Goal: Task Accomplishment & Management: Manage account settings

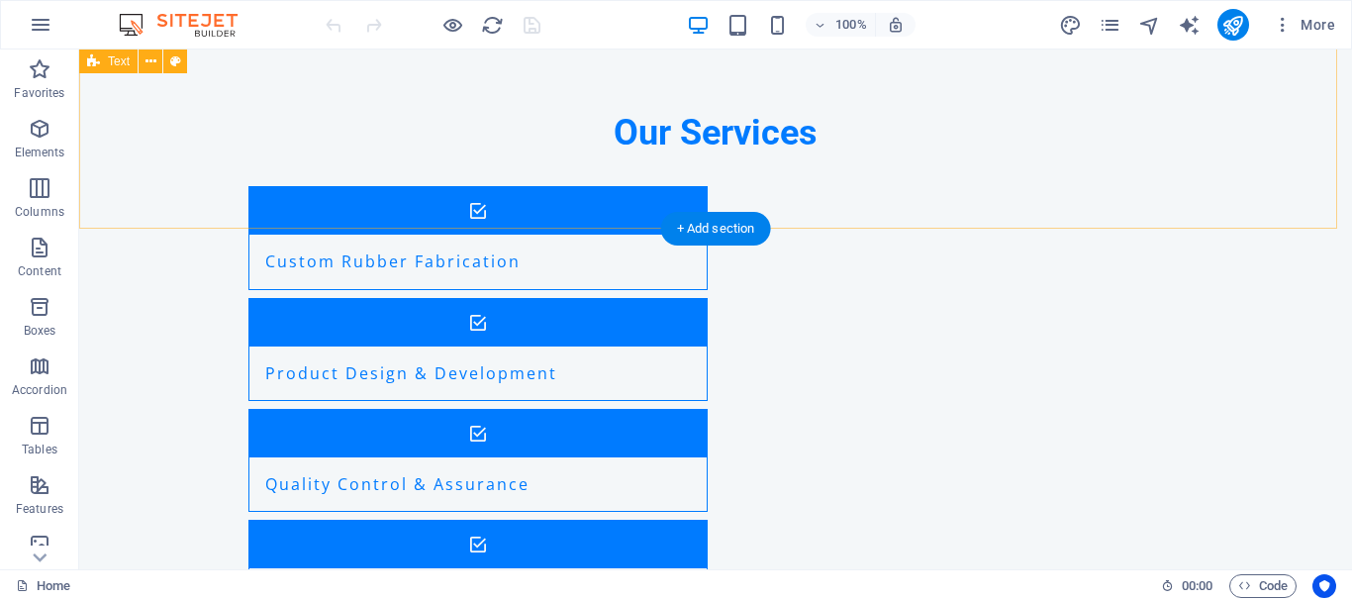
scroll to position [1188, 0]
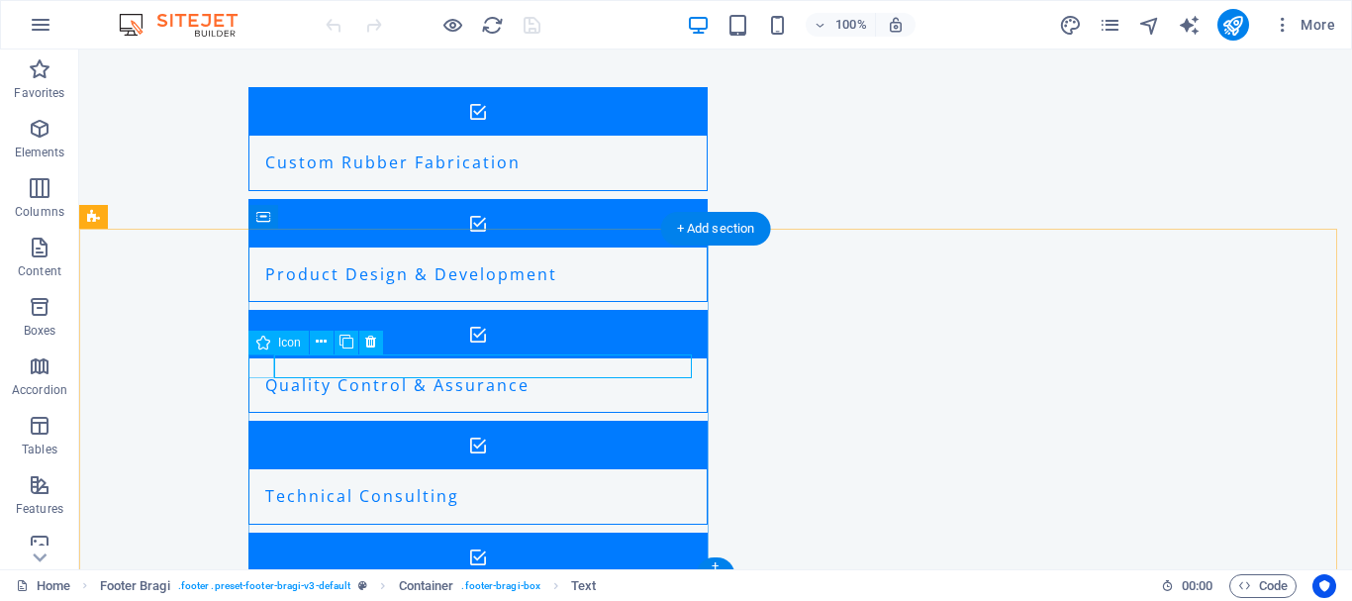
drag, startPoint x: 387, startPoint y: 366, endPoint x: 254, endPoint y: 371, distance: 132.8
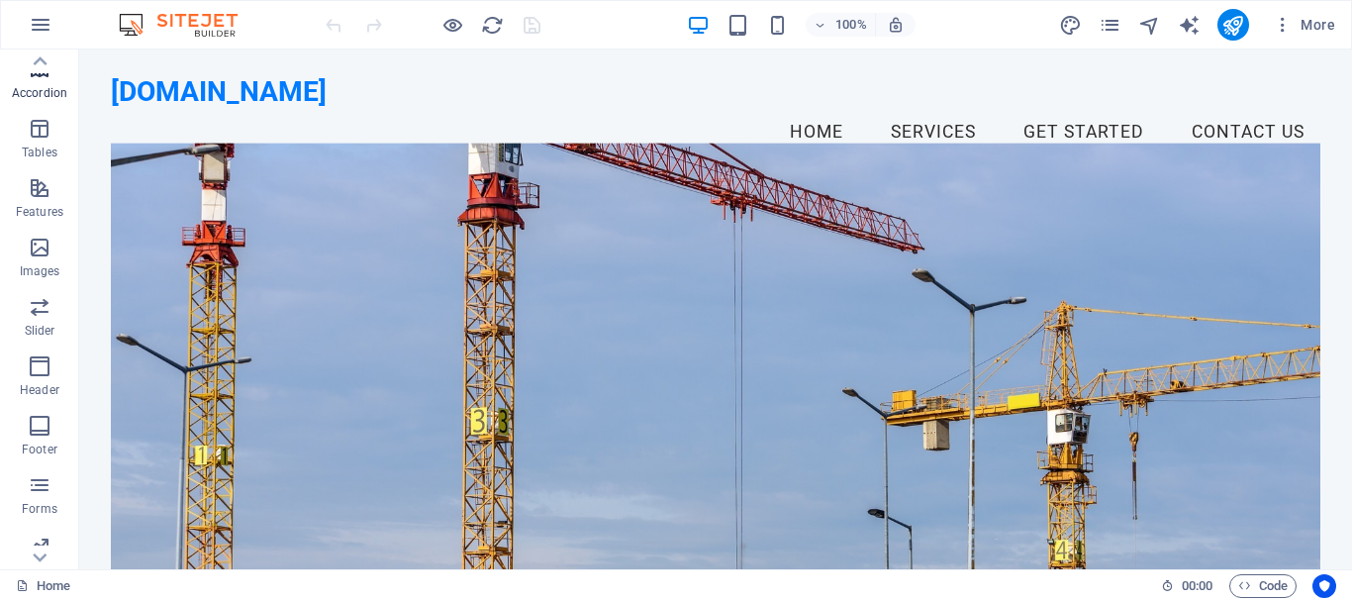
scroll to position [371, 0]
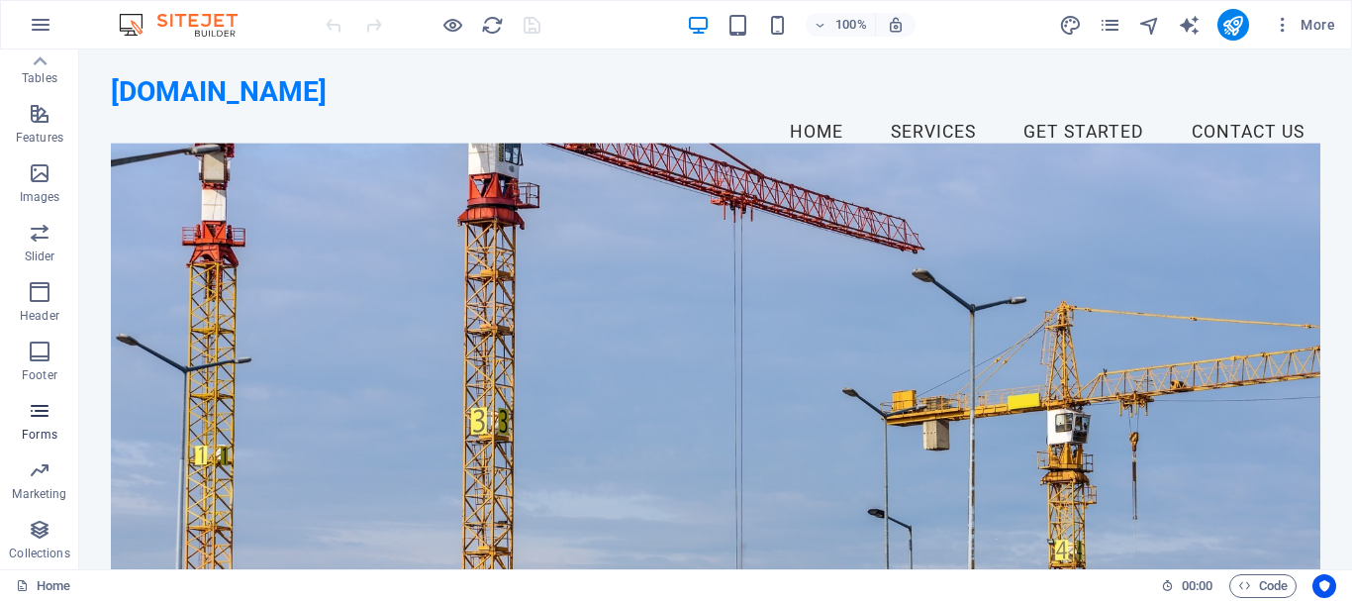
click at [39, 413] on icon "button" at bounding box center [40, 411] width 24 height 24
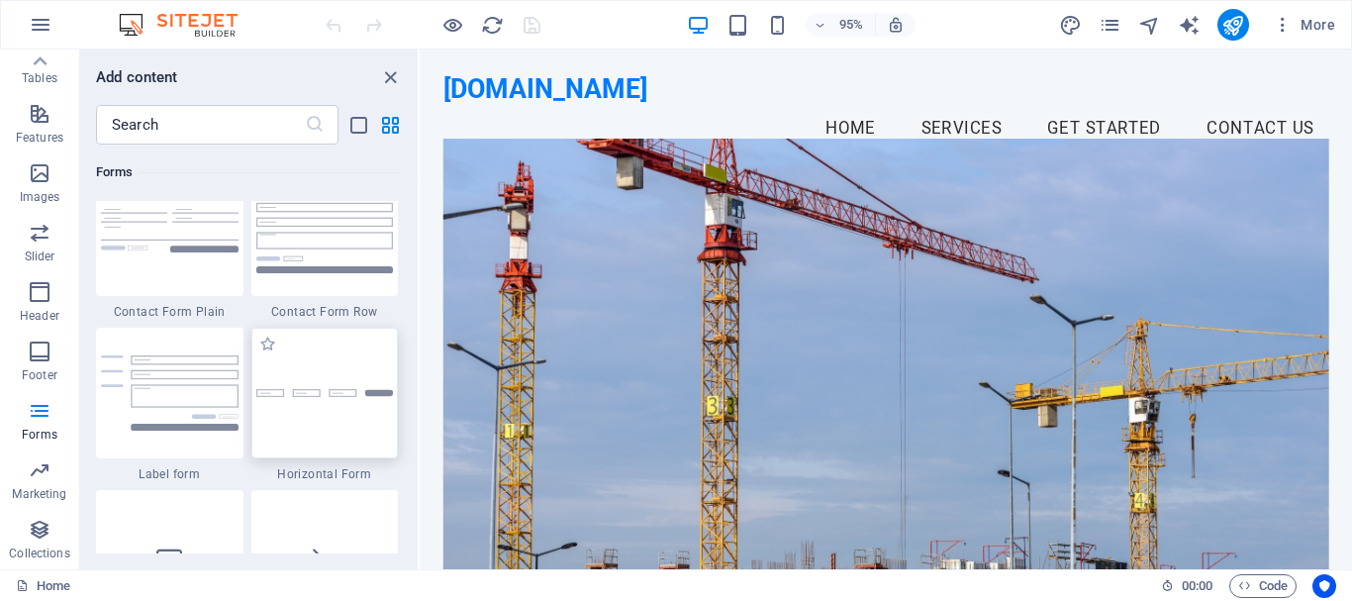
scroll to position [14850, 0]
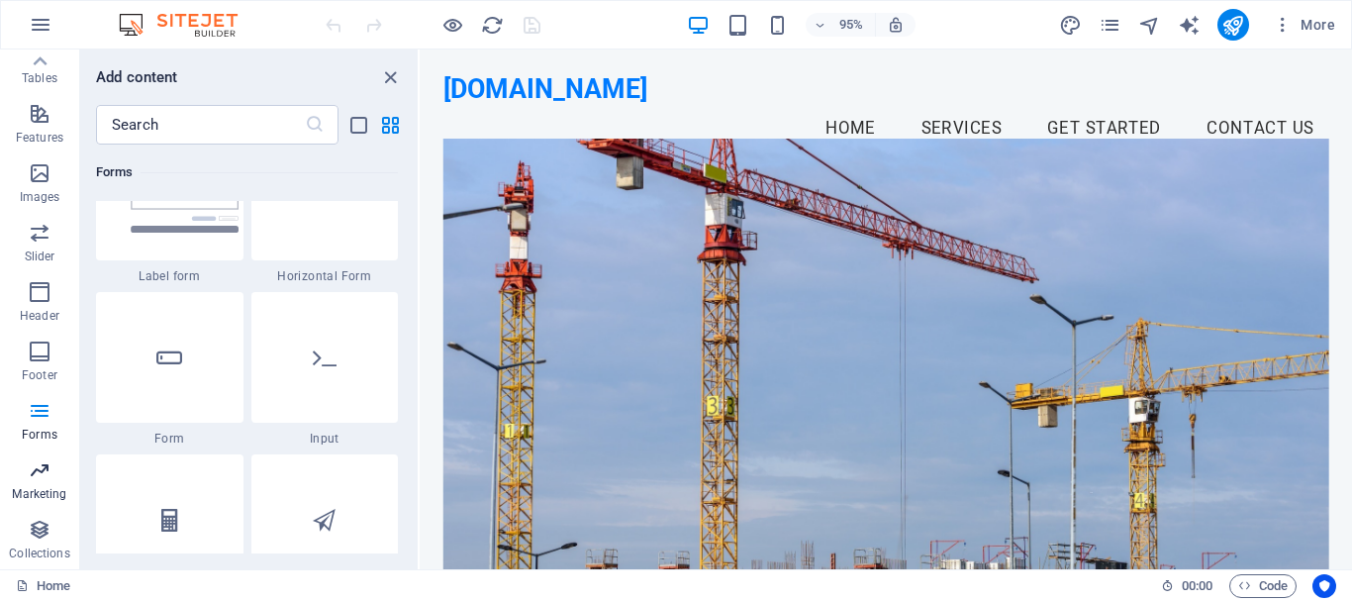
click at [43, 484] on span "Marketing" at bounding box center [39, 482] width 79 height 48
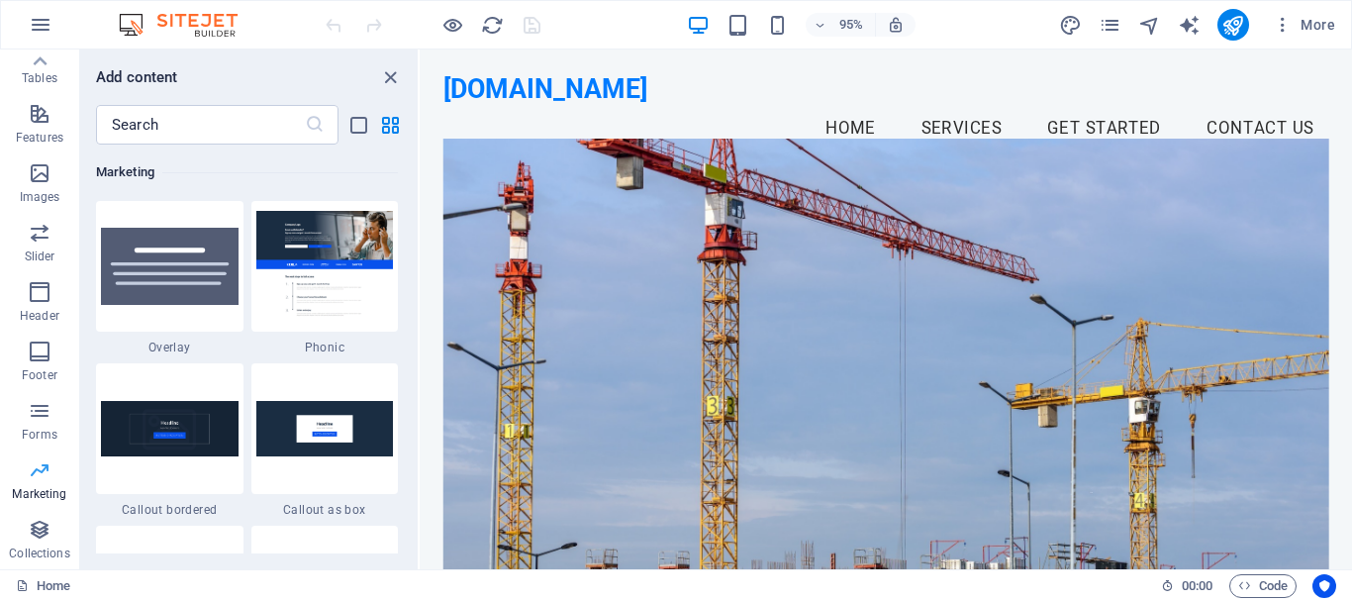
scroll to position [16127, 0]
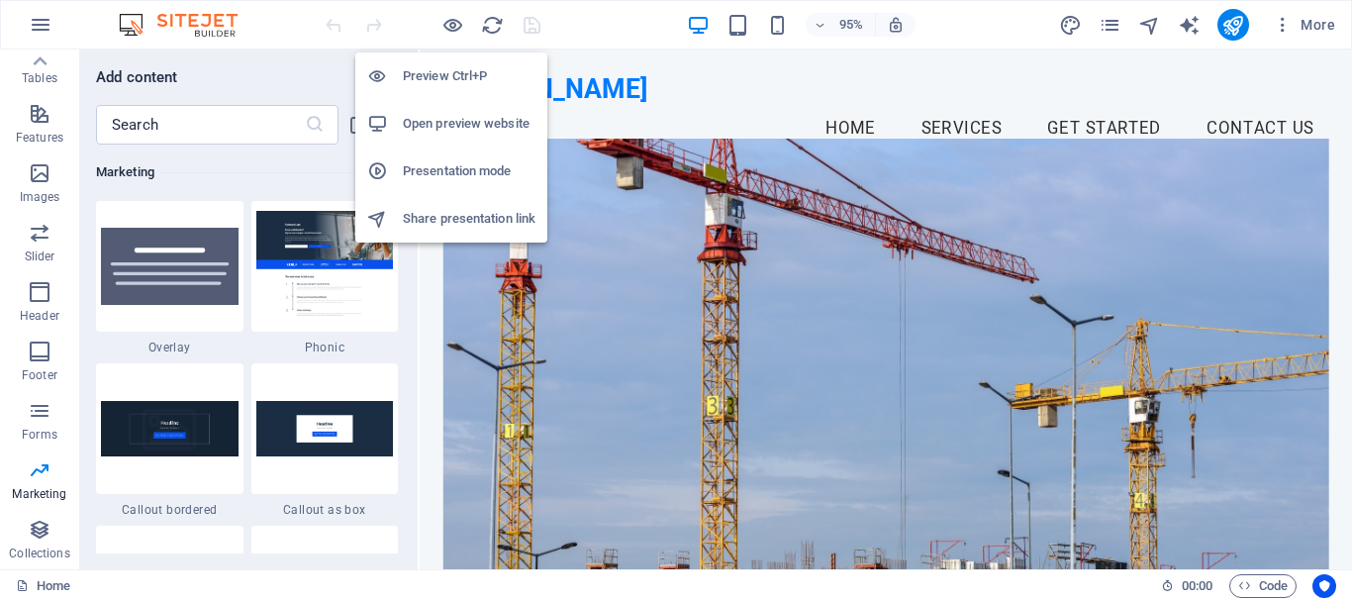
click at [445, 121] on h6 "Open preview website" at bounding box center [469, 124] width 133 height 24
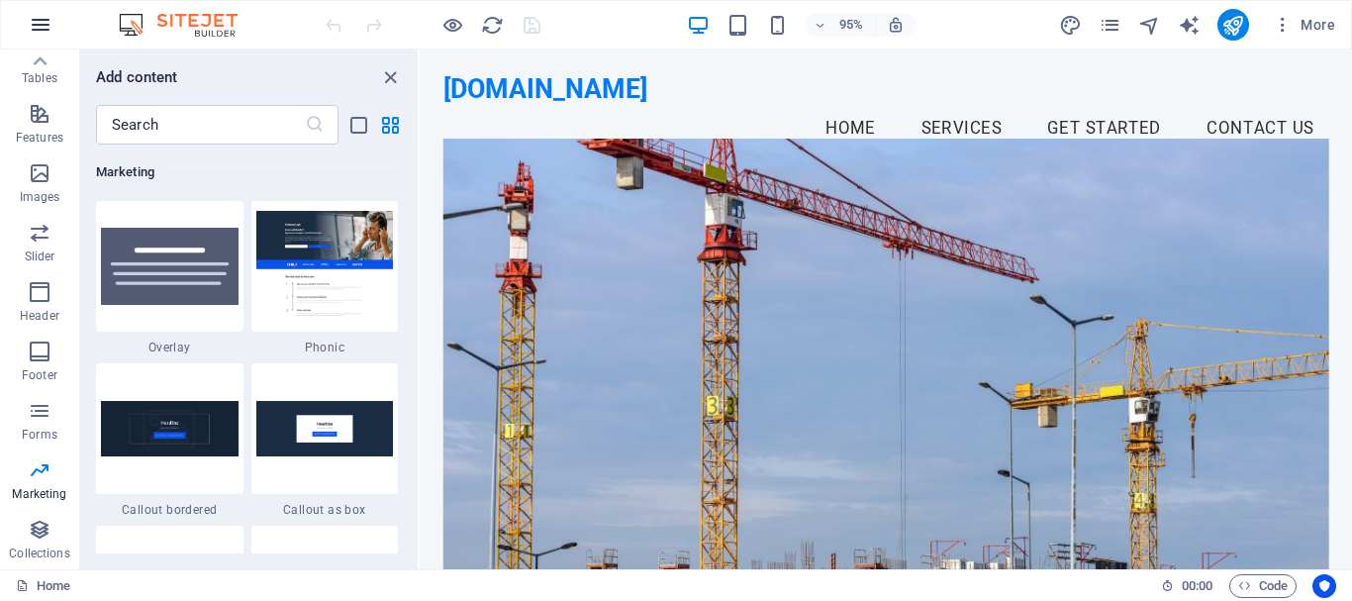
click at [38, 25] on icon "button" at bounding box center [41, 25] width 24 height 24
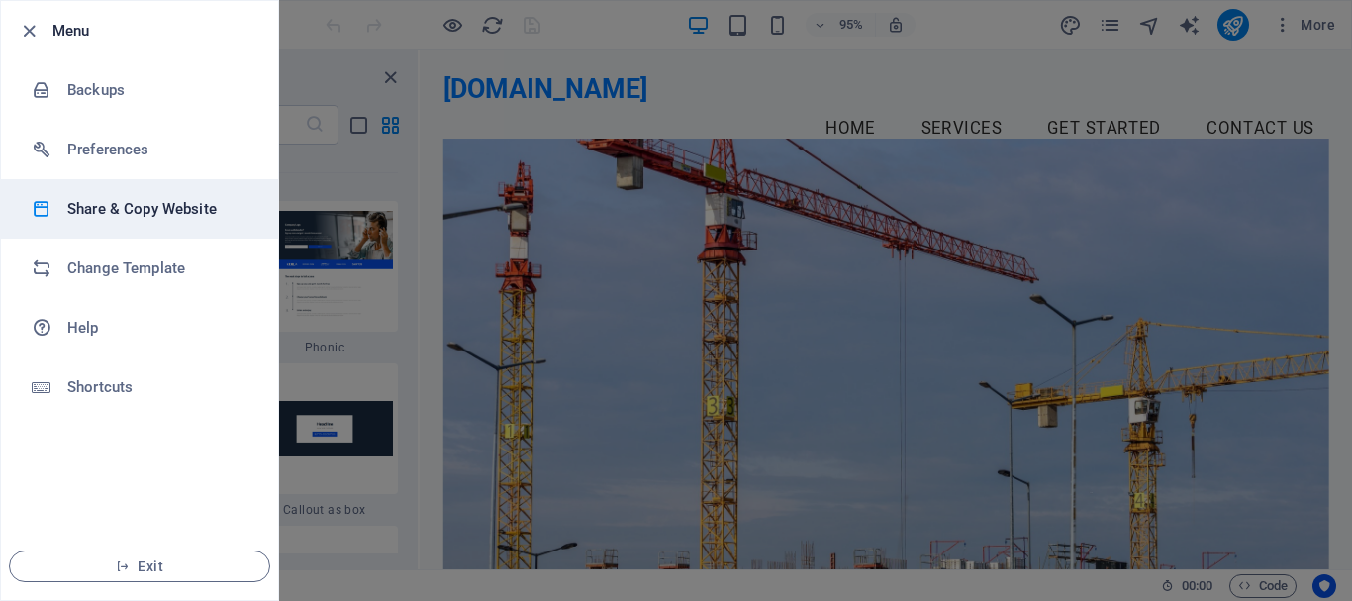
click at [127, 215] on h6 "Share & Copy Website" at bounding box center [158, 209] width 183 height 24
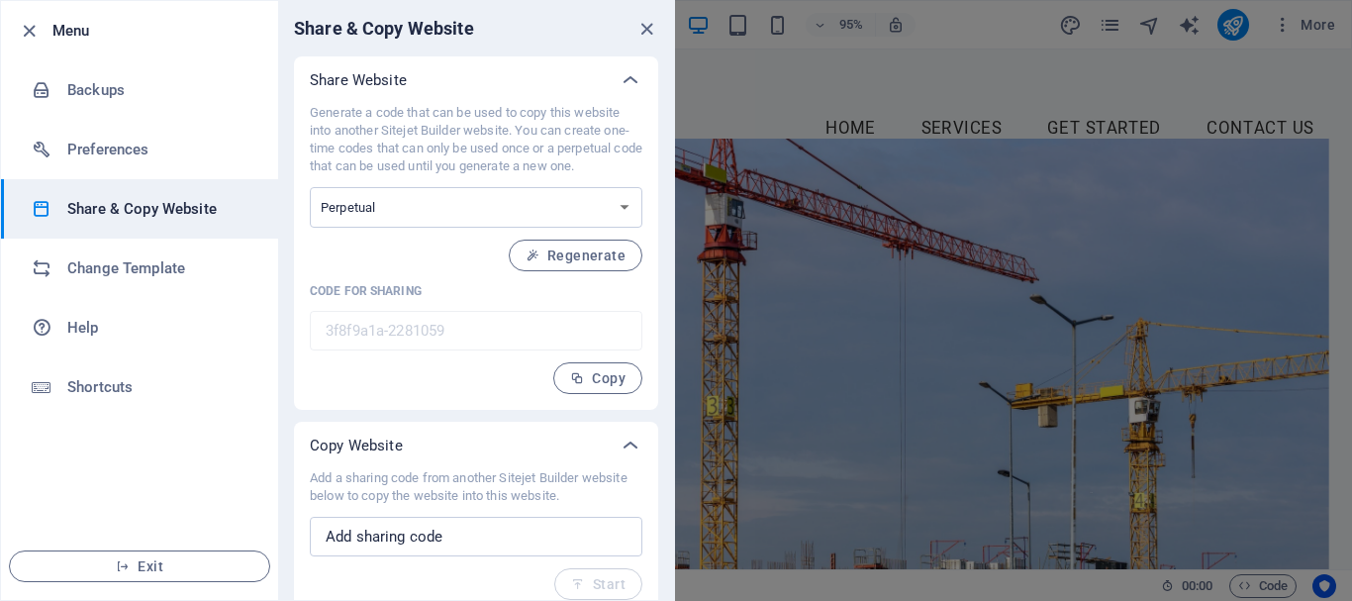
scroll to position [16, 0]
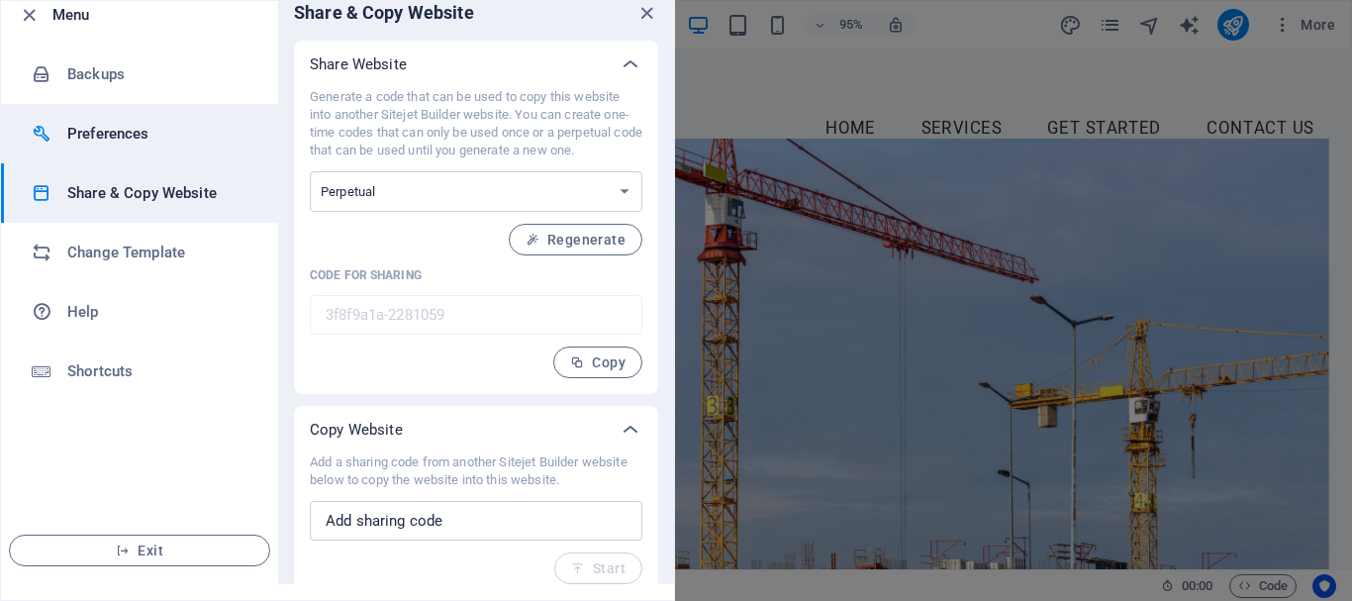
click at [88, 140] on h6 "Preferences" at bounding box center [158, 134] width 183 height 24
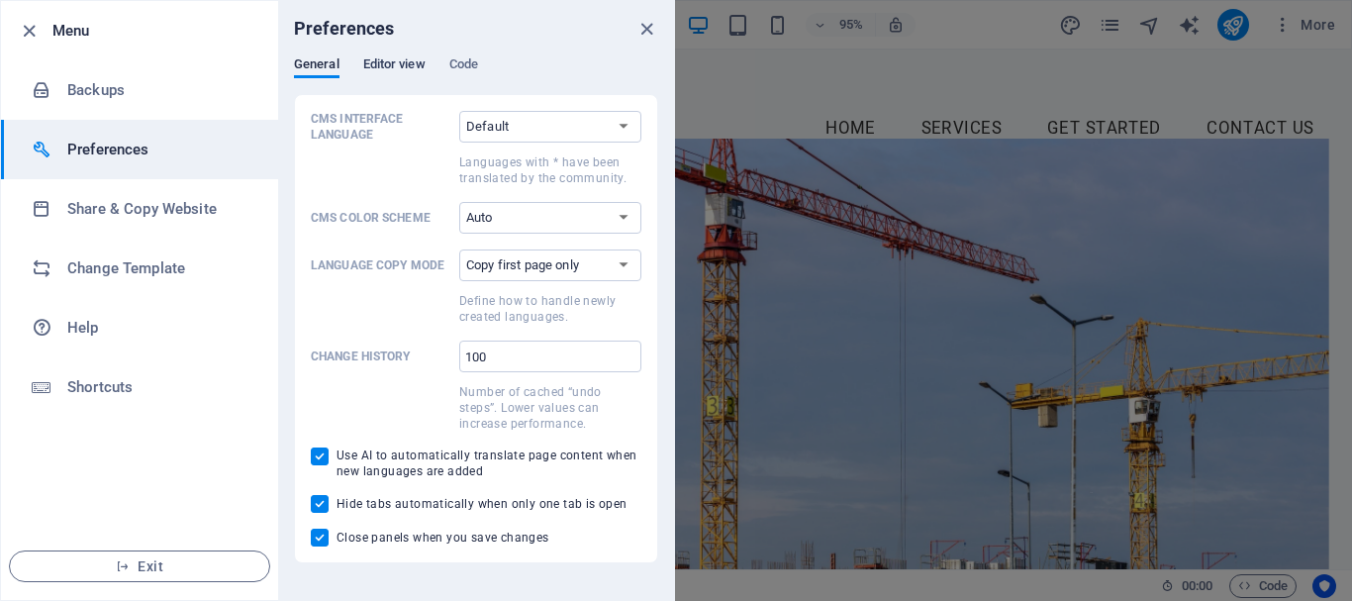
click at [391, 68] on span "Editor view" at bounding box center [394, 66] width 62 height 28
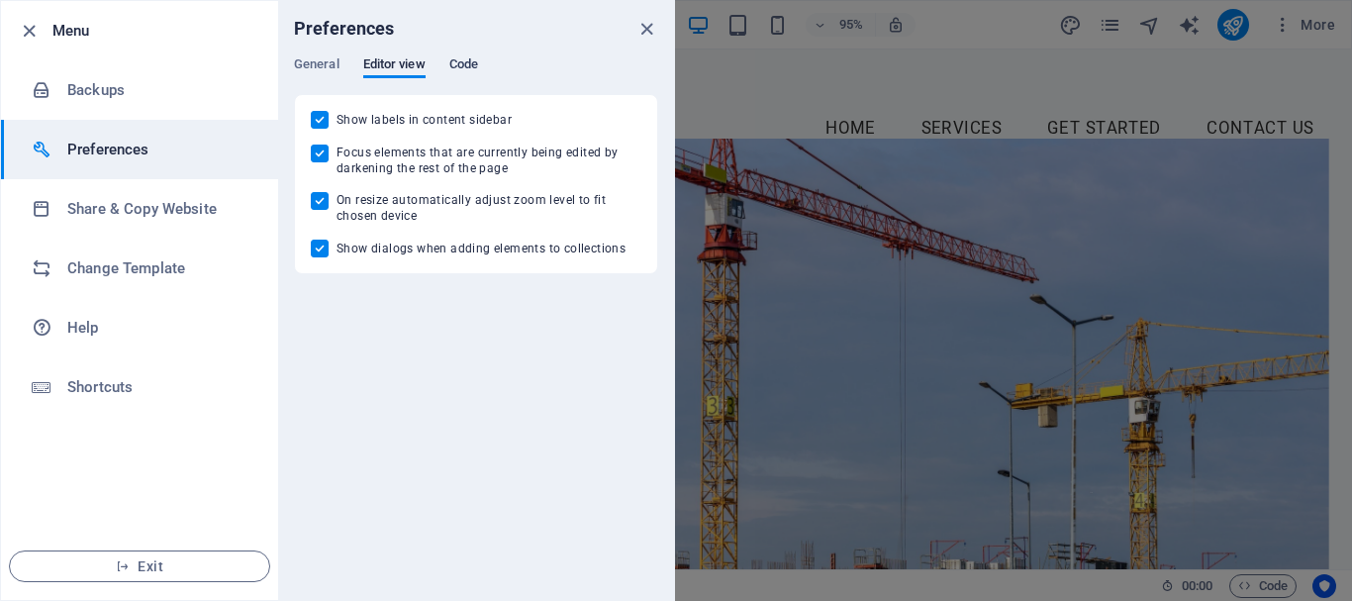
click at [460, 66] on span "Code" at bounding box center [463, 66] width 29 height 28
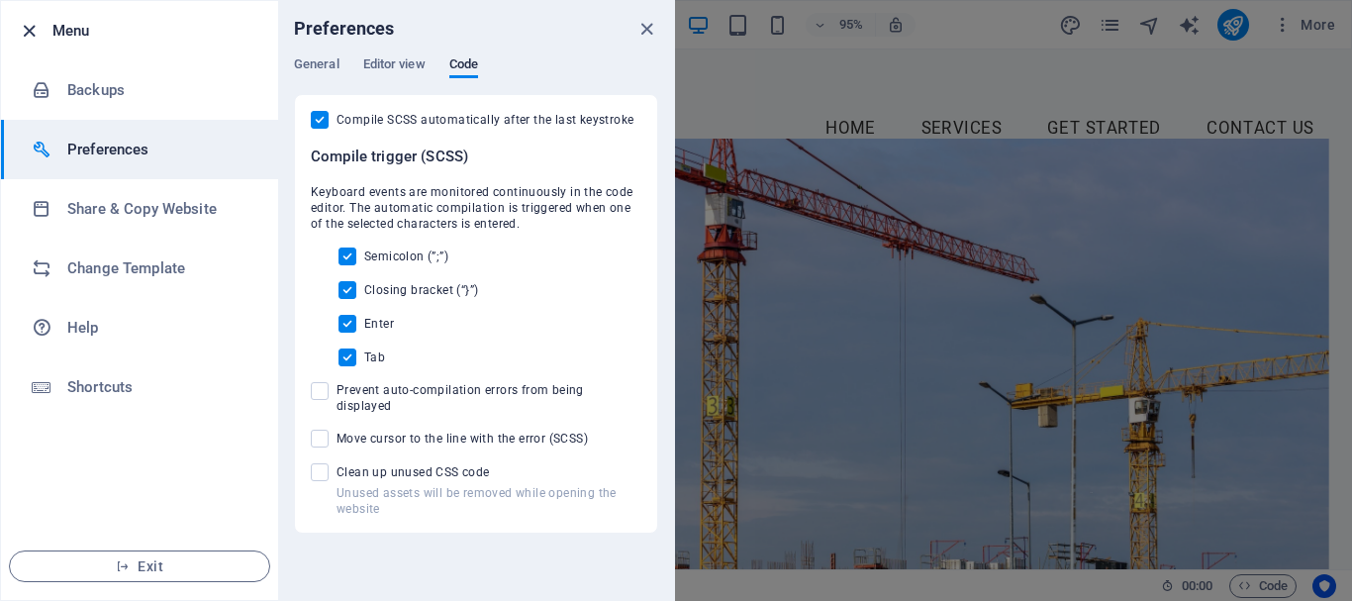
click at [28, 35] on icon "button" at bounding box center [29, 31] width 23 height 23
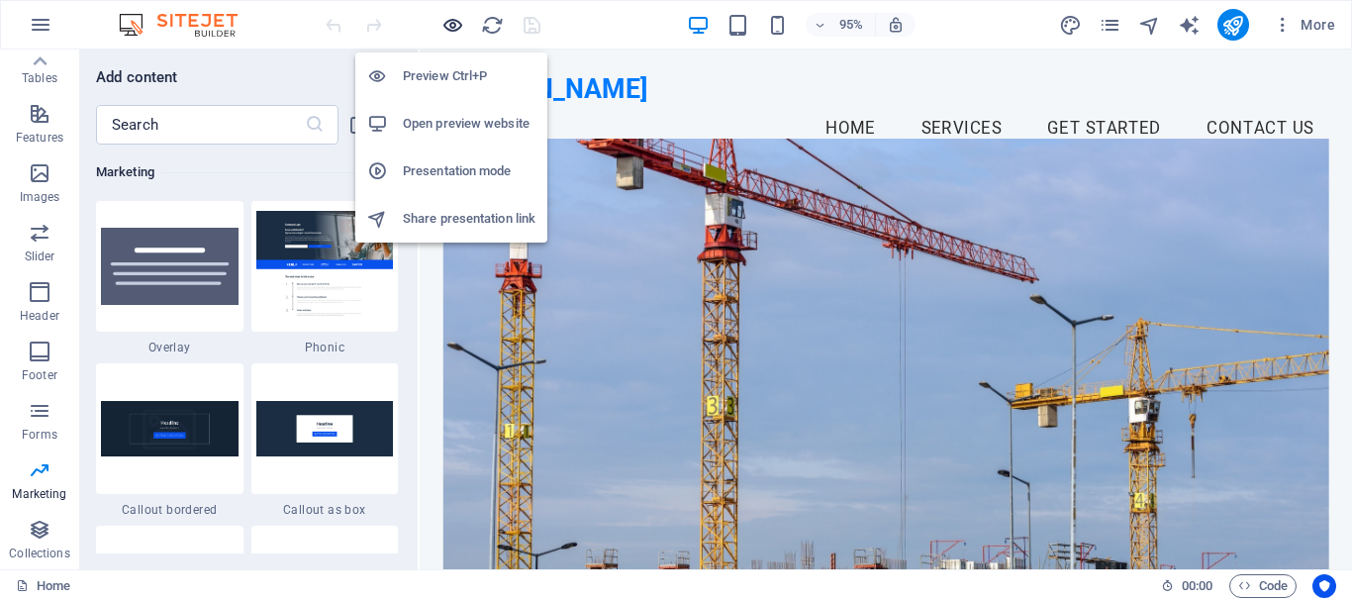
click at [454, 26] on icon "button" at bounding box center [453, 25] width 23 height 23
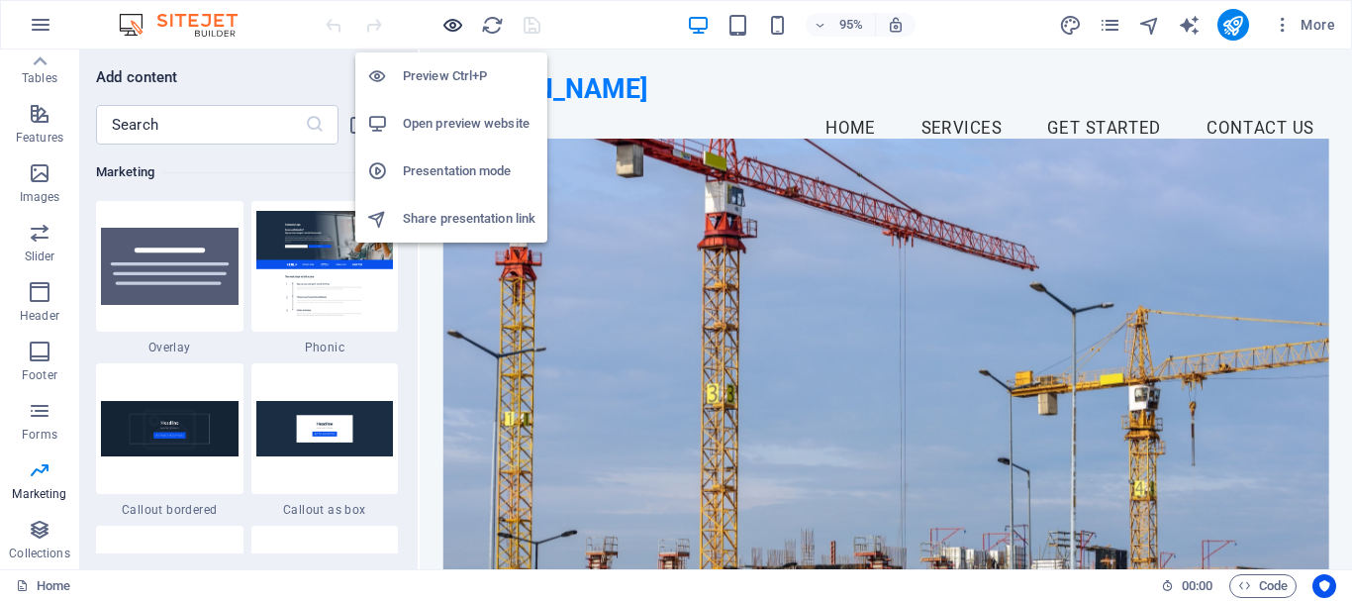
click at [454, 26] on icon "button" at bounding box center [453, 25] width 23 height 23
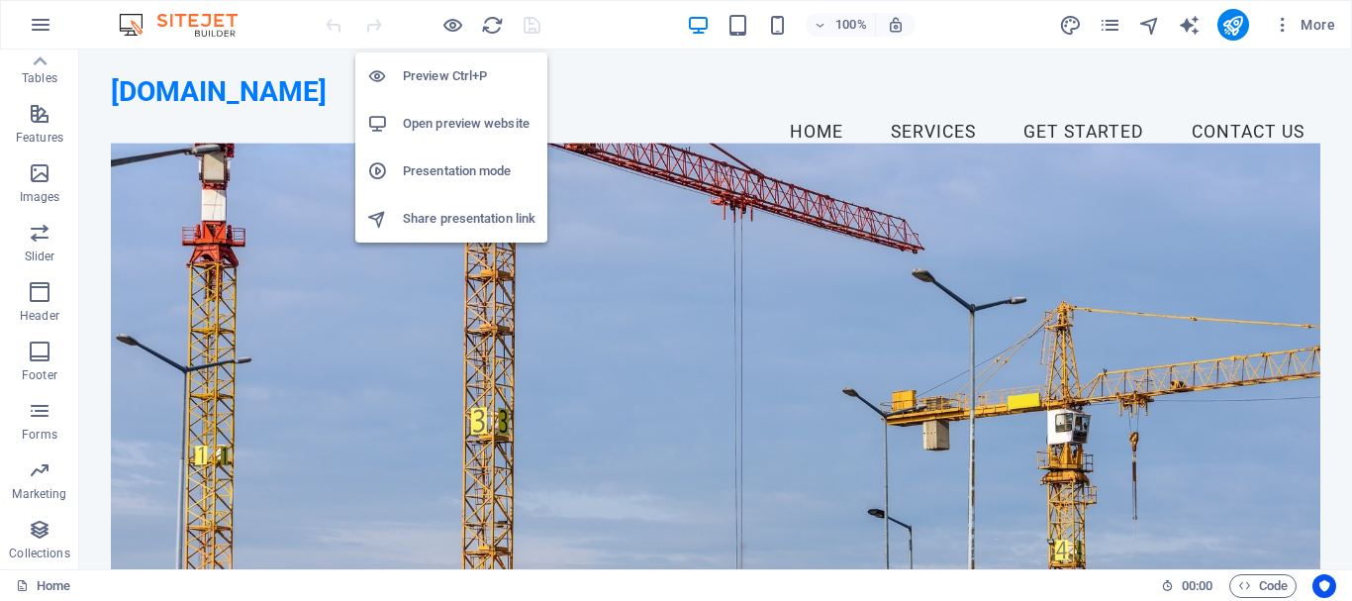
click at [431, 168] on h6 "Presentation mode" at bounding box center [469, 171] width 133 height 24
click at [437, 217] on h6 "Share presentation link" at bounding box center [469, 219] width 133 height 24
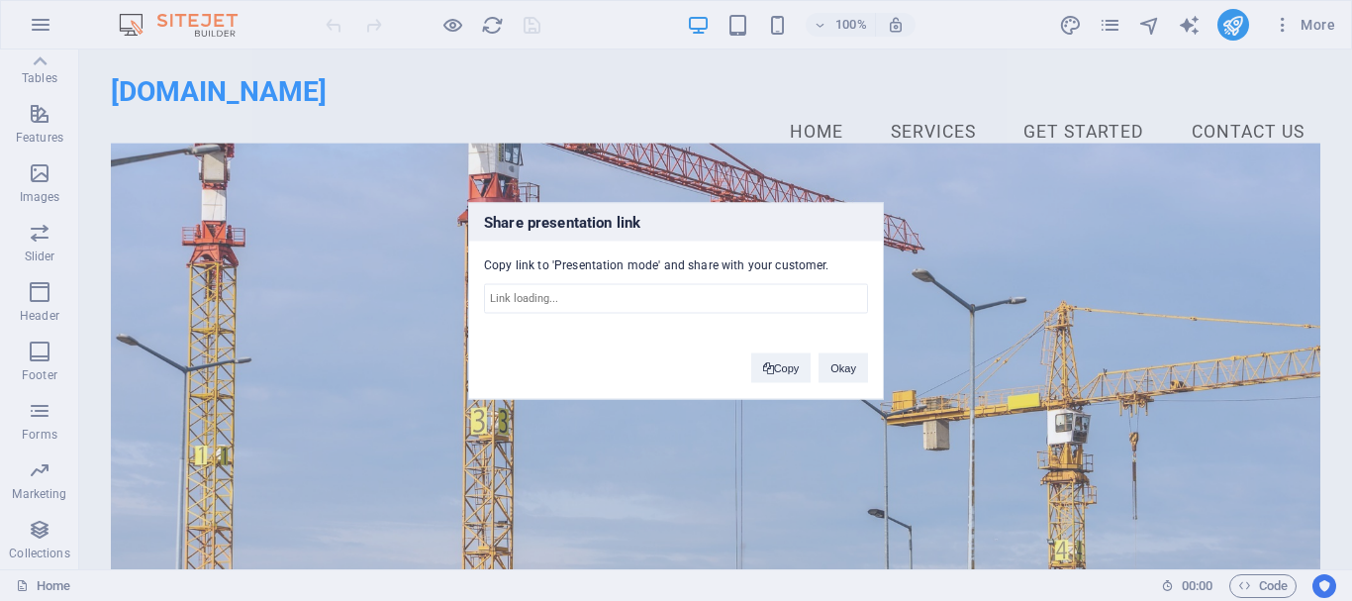
type input "https://cms.sitehub.io/presentation/2281059/2afd89759fdc071c9367853c9534b6793d1…"
click at [788, 369] on button "Copy" at bounding box center [781, 367] width 60 height 30
click at [692, 63] on div "Share presentation link Copy link to 'Presentation mode' and share with your cu…" at bounding box center [676, 300] width 1352 height 601
click at [835, 364] on button "Okay" at bounding box center [844, 367] width 50 height 30
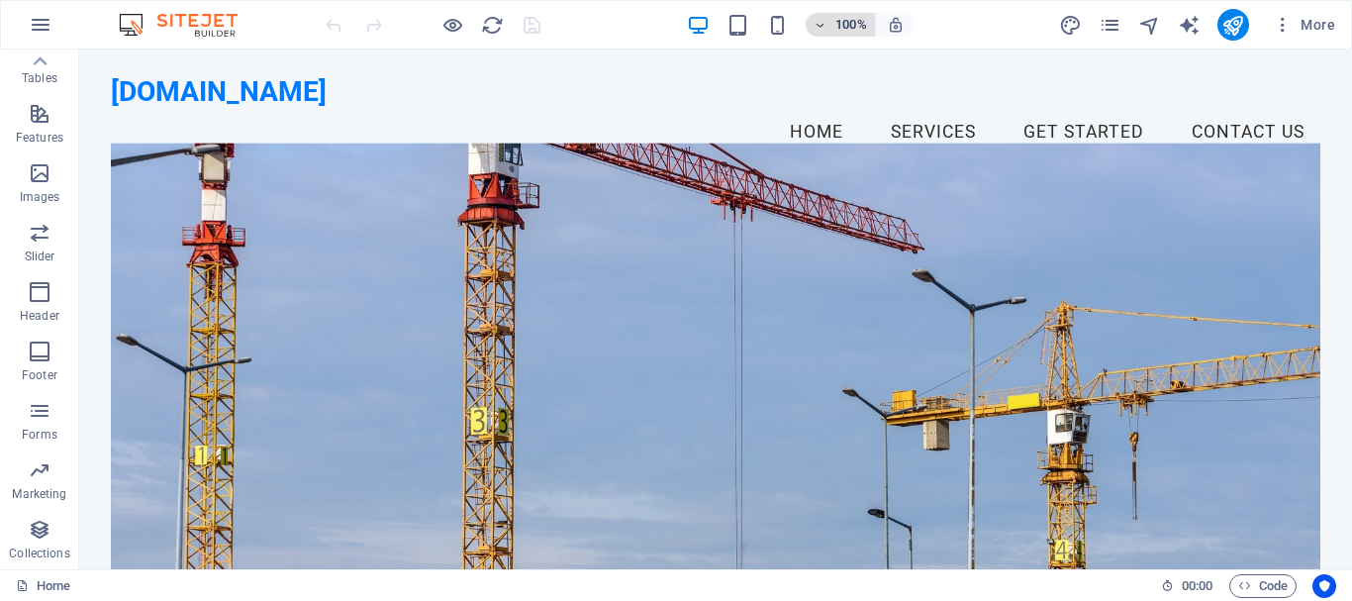
click at [824, 31] on icon "button" at bounding box center [821, 25] width 14 height 13
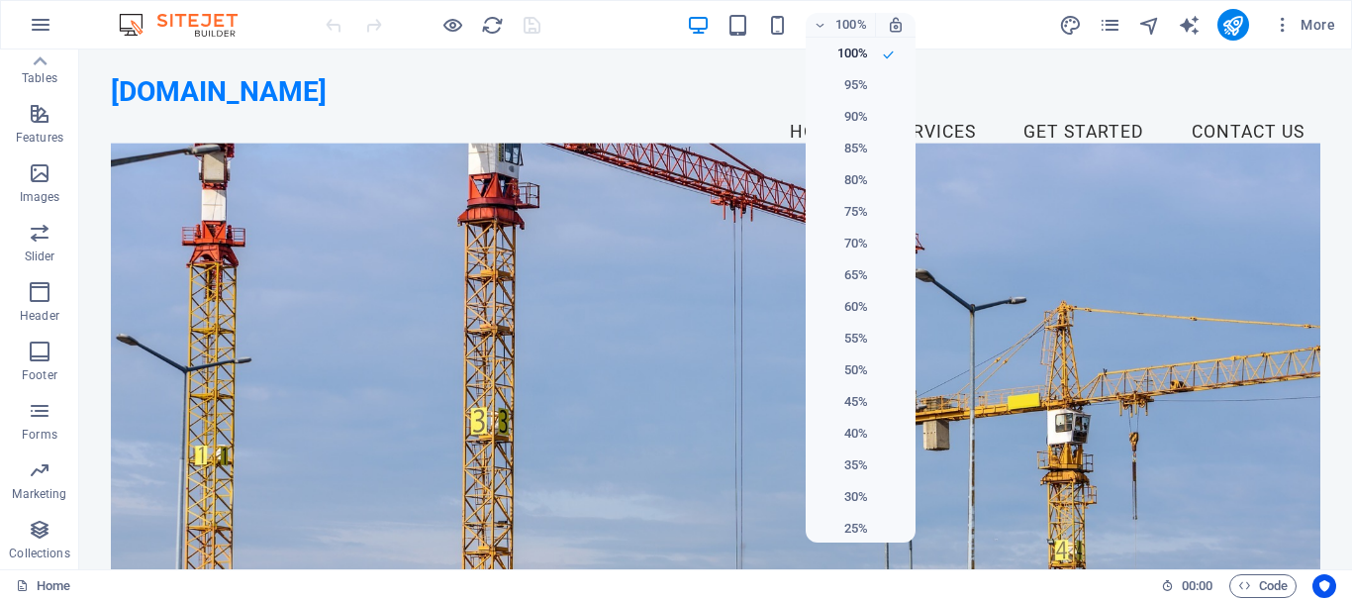
click at [1111, 29] on div at bounding box center [676, 300] width 1352 height 601
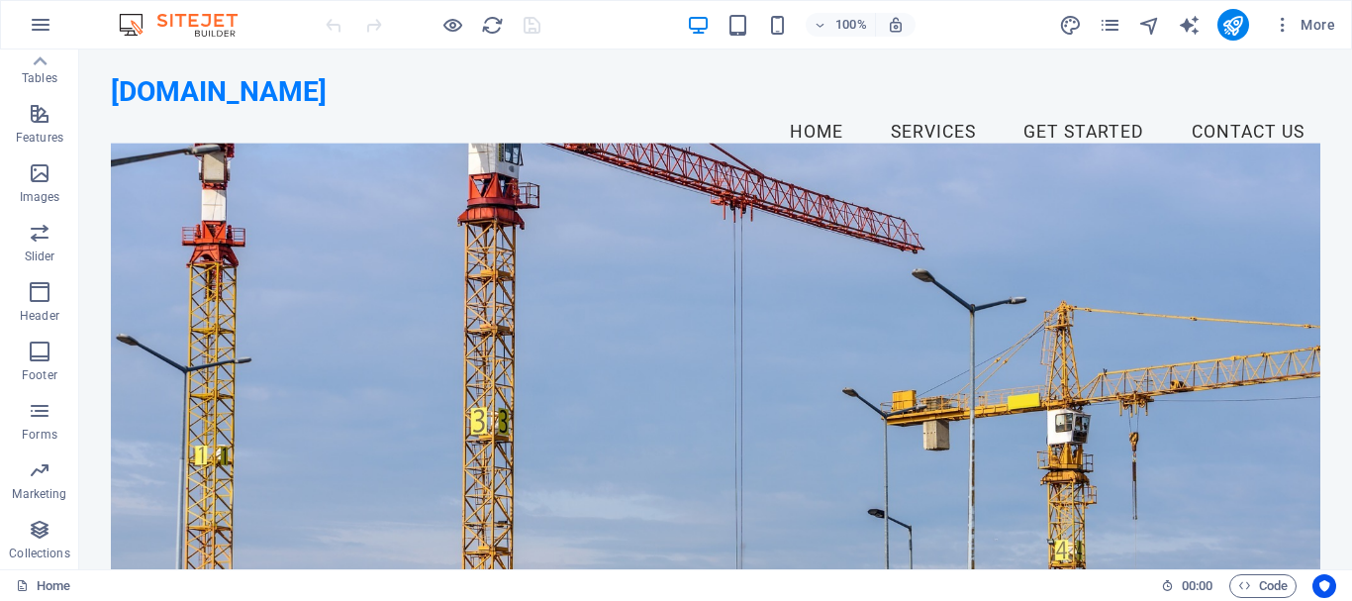
click at [1111, 29] on icon "pages" at bounding box center [1110, 25] width 23 height 23
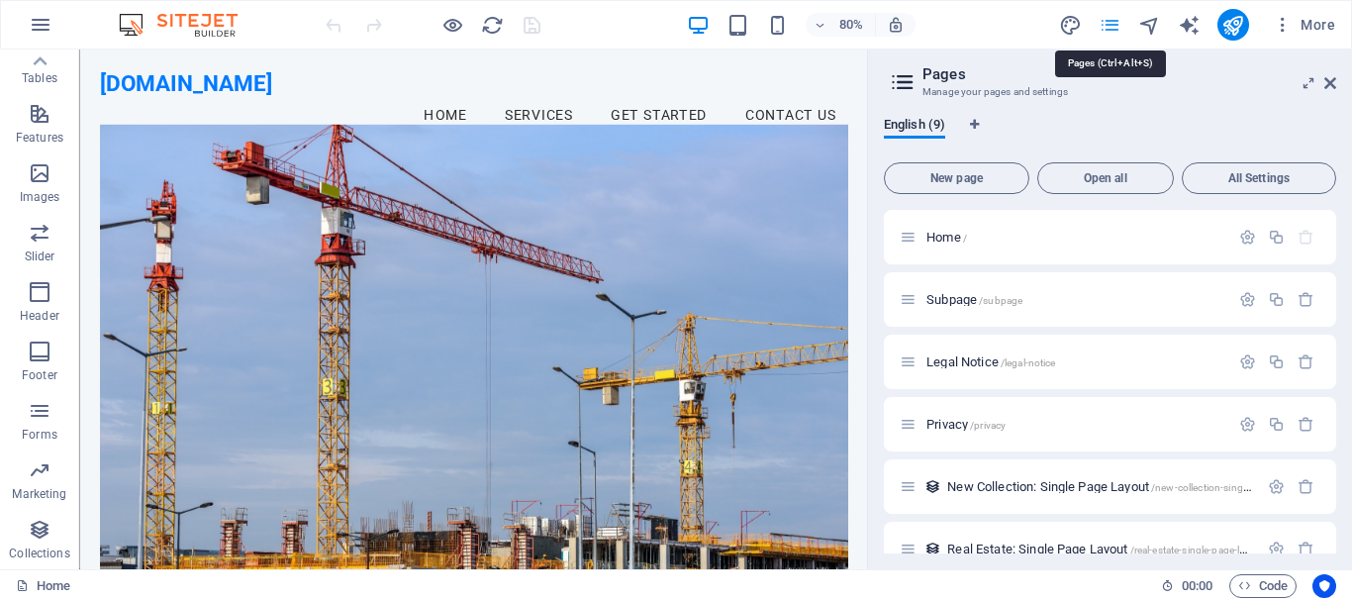
click at [1111, 31] on icon "pages" at bounding box center [1110, 25] width 23 height 23
click at [1246, 234] on icon "button" at bounding box center [1248, 237] width 17 height 17
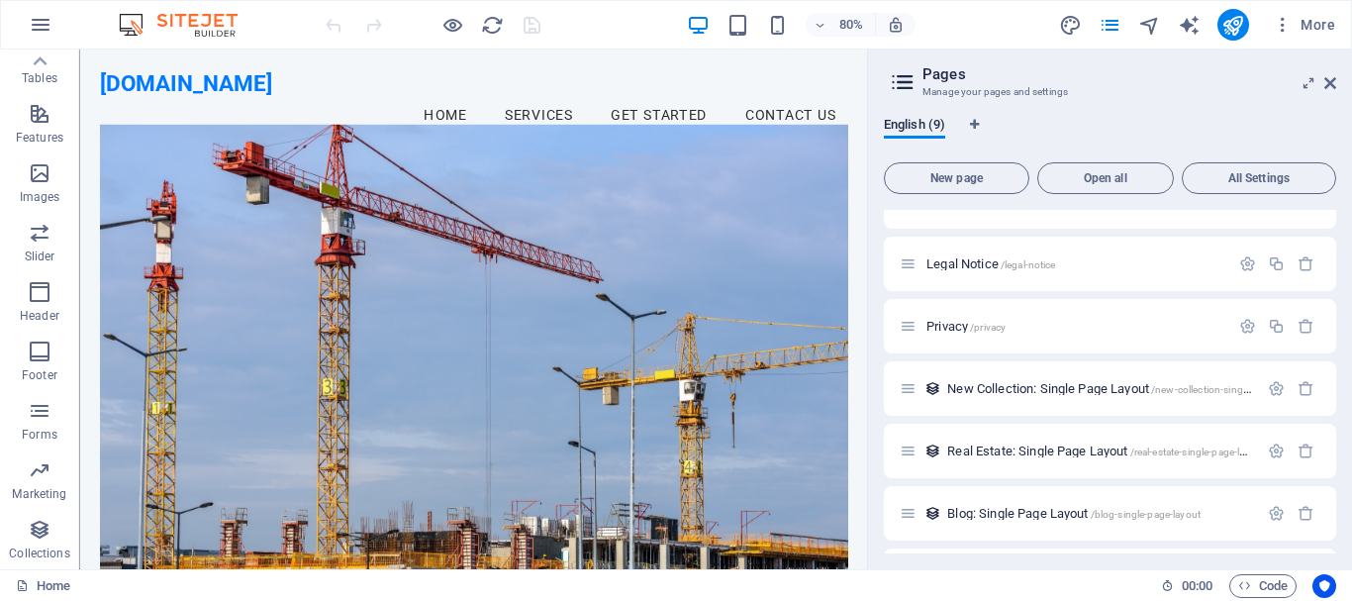
scroll to position [983, 0]
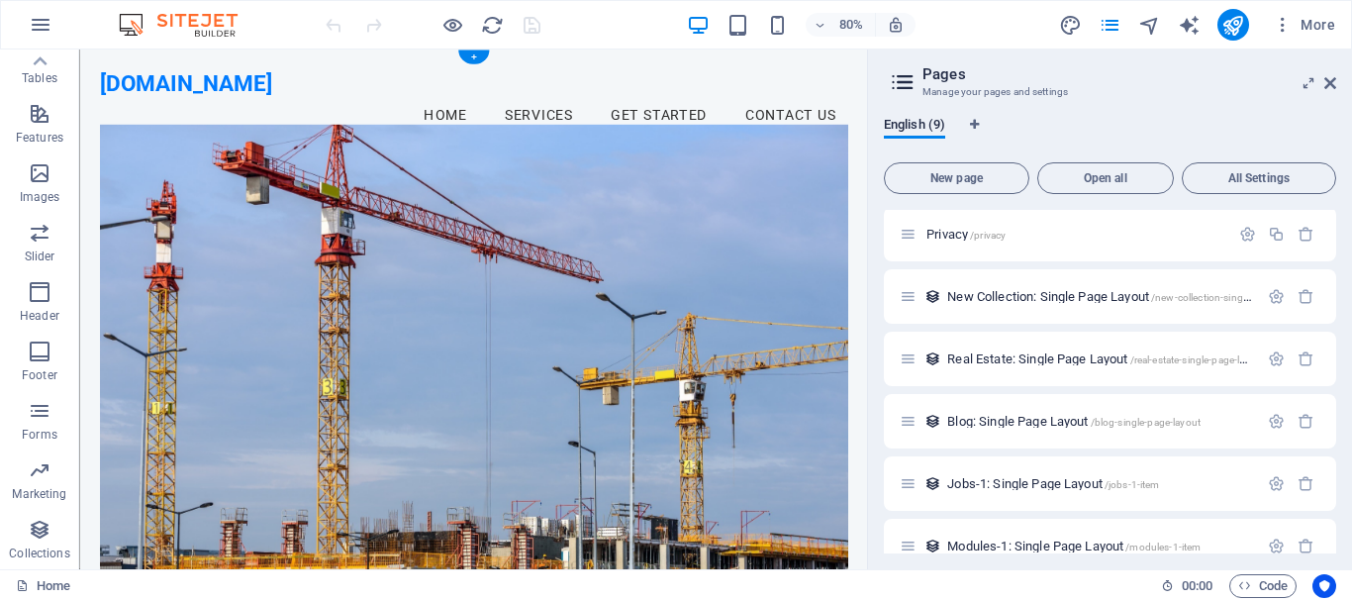
click at [830, 438] on figure at bounding box center [572, 439] width 936 height 592
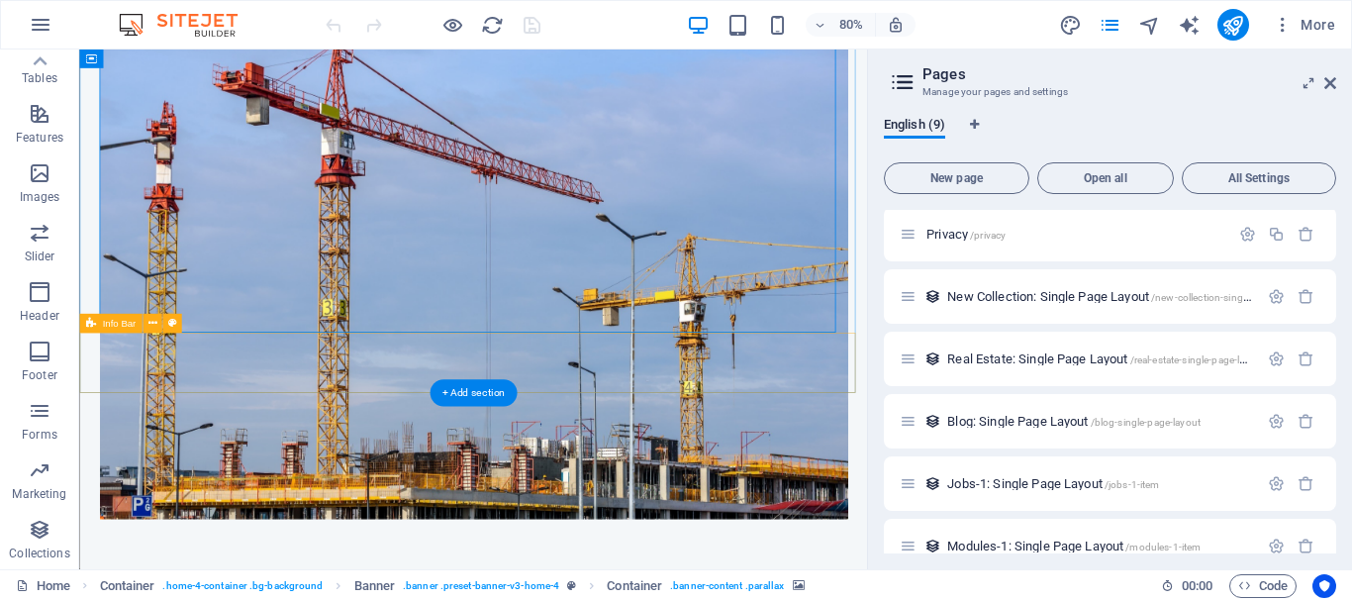
scroll to position [0, 0]
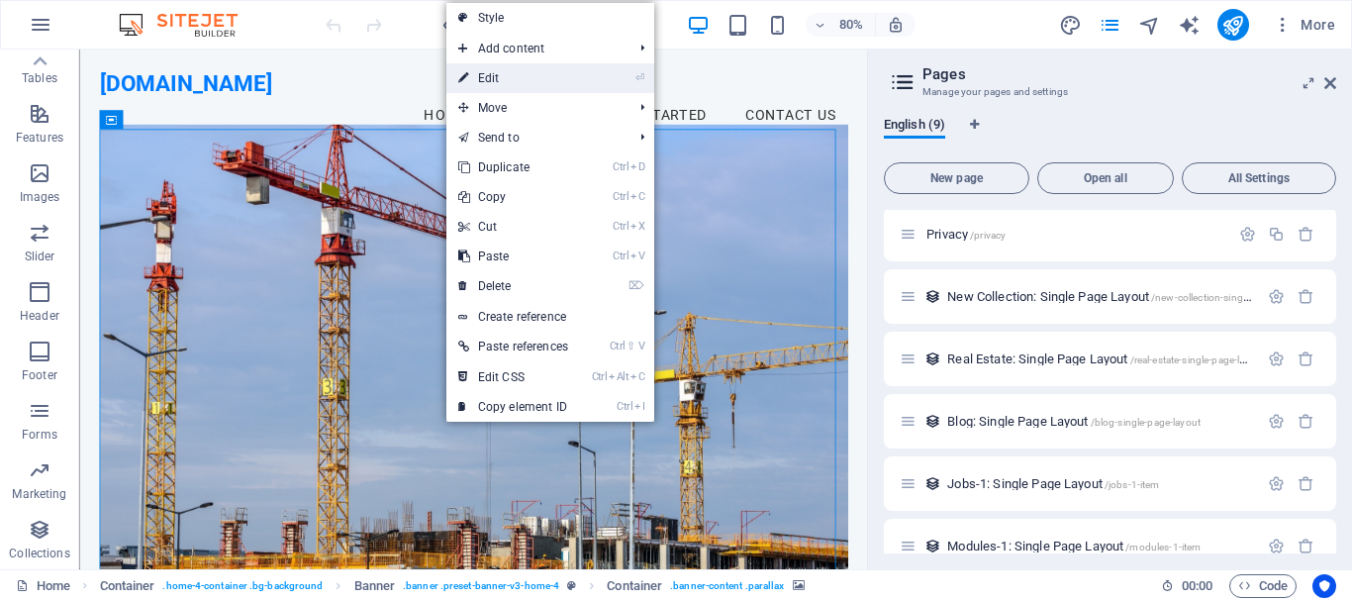
click at [507, 77] on link "⏎ Edit" at bounding box center [514, 78] width 134 height 30
drag, startPoint x: 586, startPoint y: 127, endPoint x: 263, endPoint y: 140, distance: 323.0
click at [254, 109] on div "[DOMAIN_NAME]" at bounding box center [572, 92] width 936 height 34
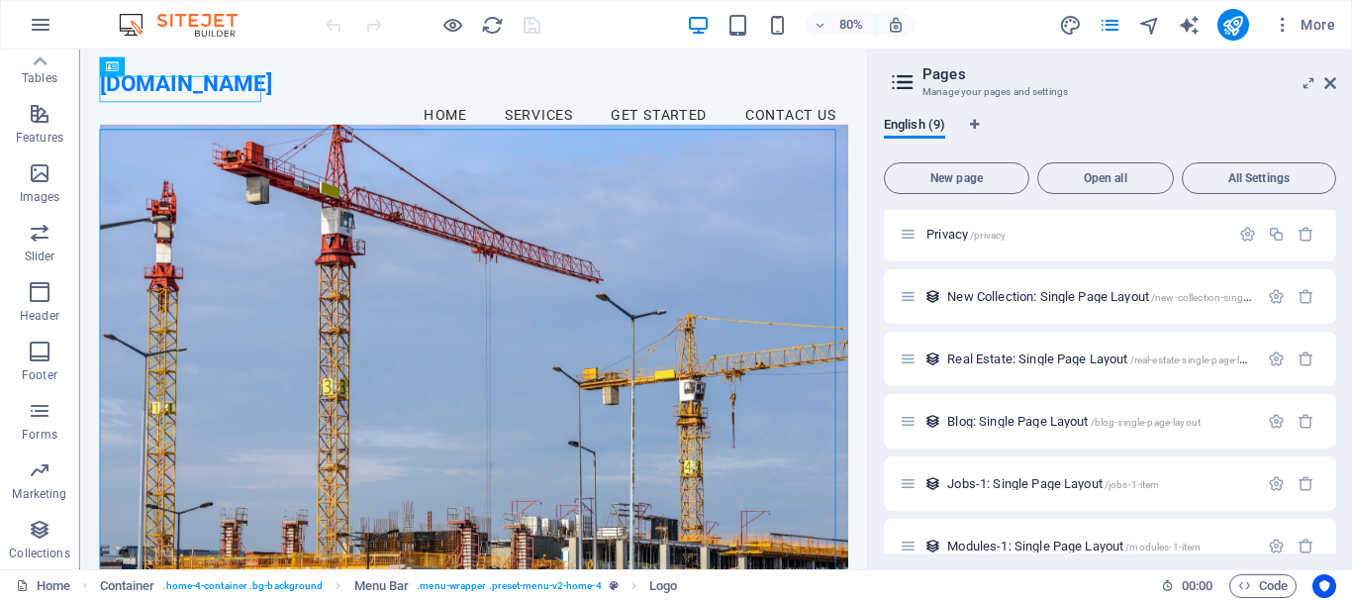
click at [626, 283] on figure at bounding box center [572, 439] width 936 height 592
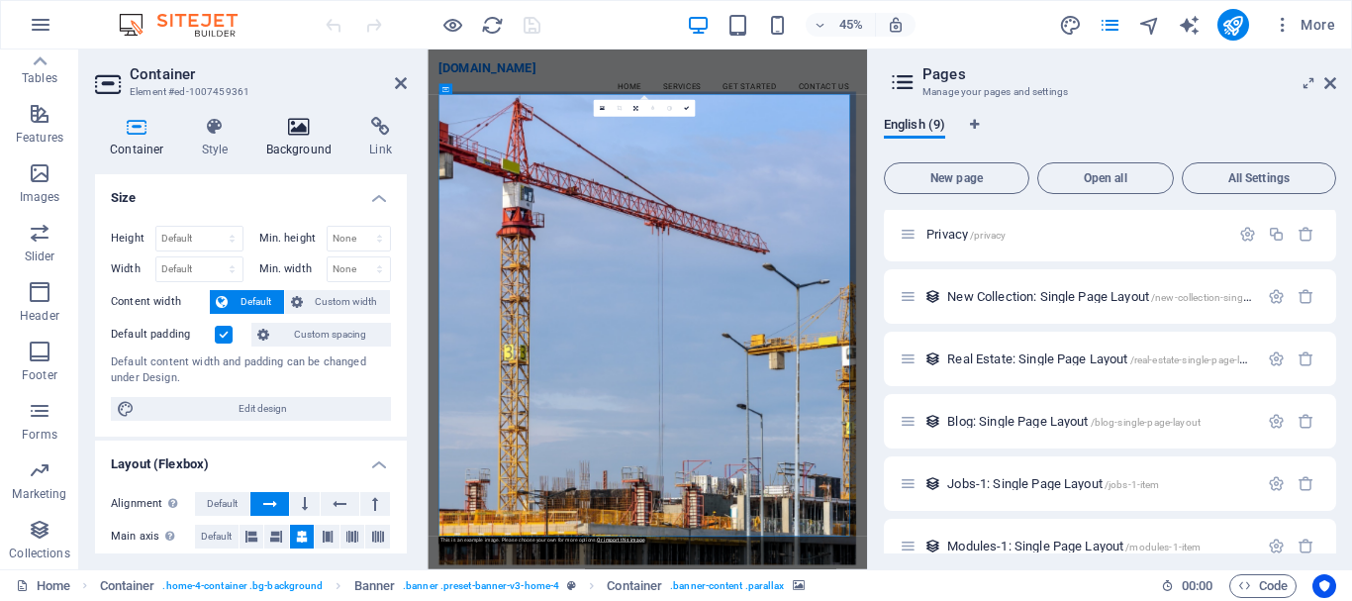
click at [296, 136] on icon at bounding box center [299, 127] width 96 height 20
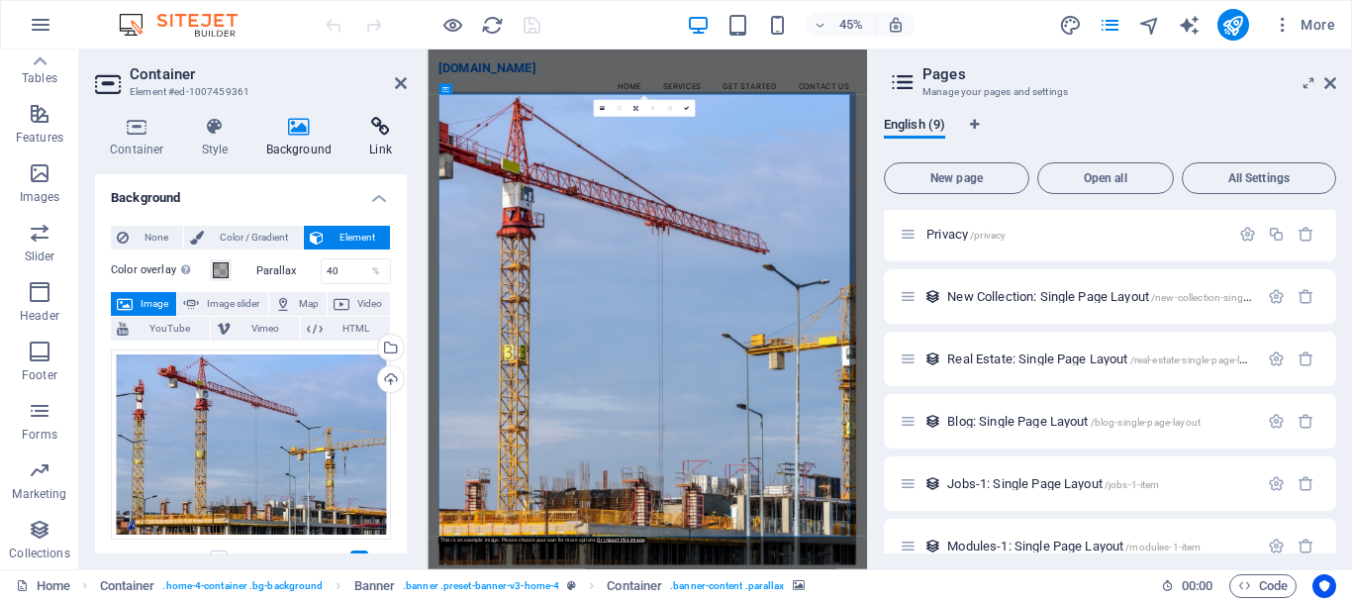
click at [382, 134] on icon at bounding box center [380, 127] width 52 height 20
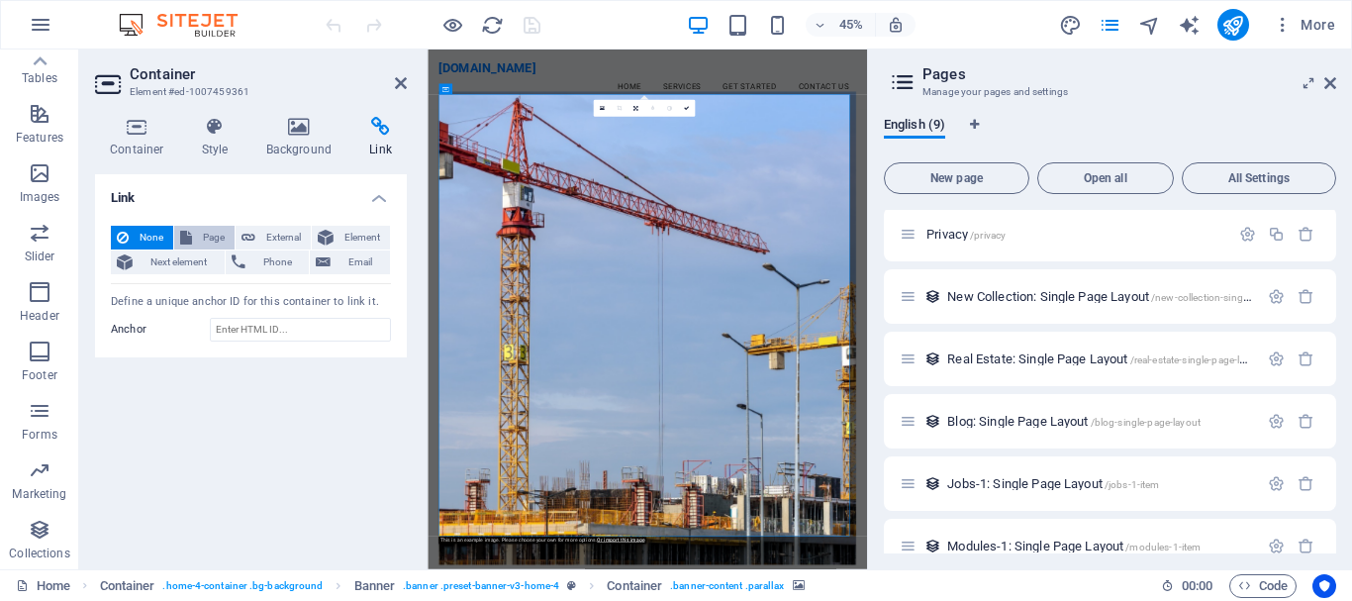
click at [198, 239] on span "Page" at bounding box center [213, 238] width 31 height 24
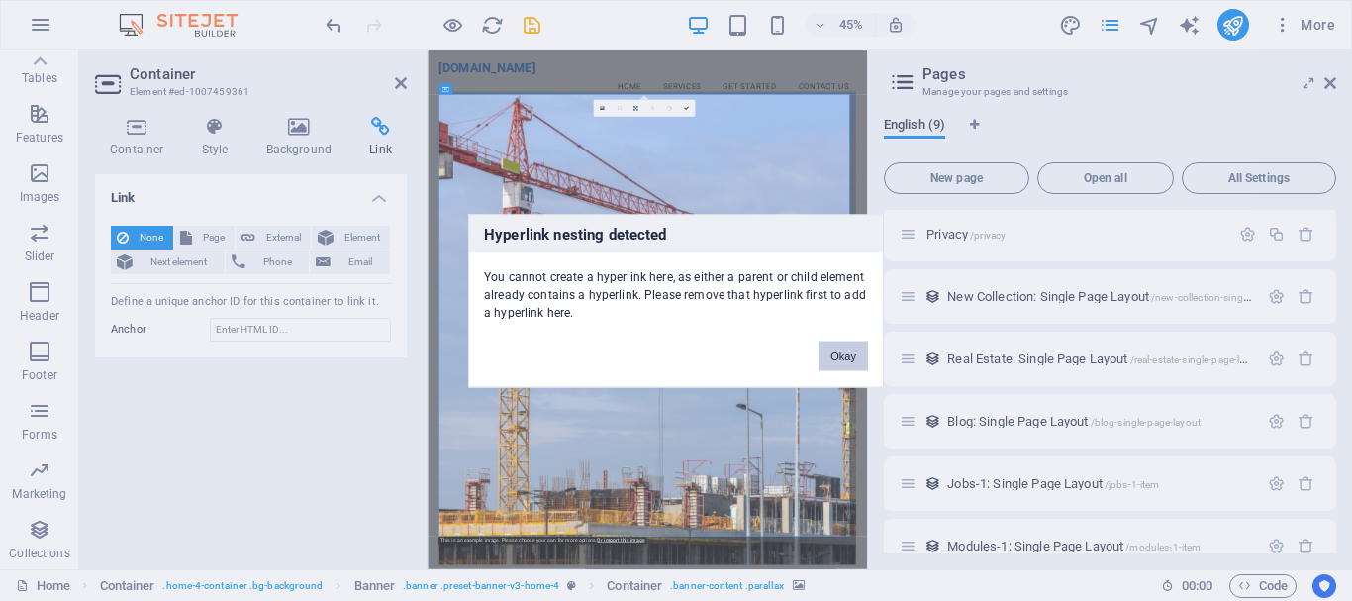
drag, startPoint x: 826, startPoint y: 354, endPoint x: 778, endPoint y: 664, distance: 313.5
click at [826, 354] on button "Okay" at bounding box center [844, 356] width 50 height 30
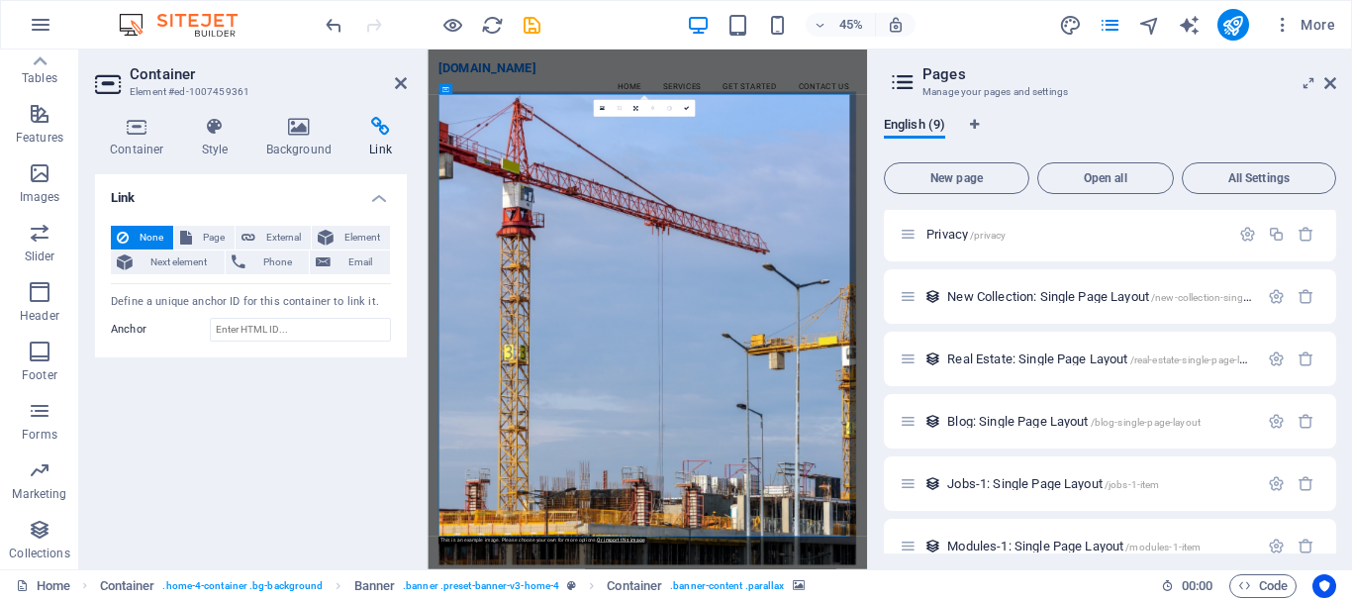
click at [909, 82] on icon at bounding box center [903, 82] width 30 height 28
click at [1281, 28] on icon "button" at bounding box center [1283, 25] width 20 height 20
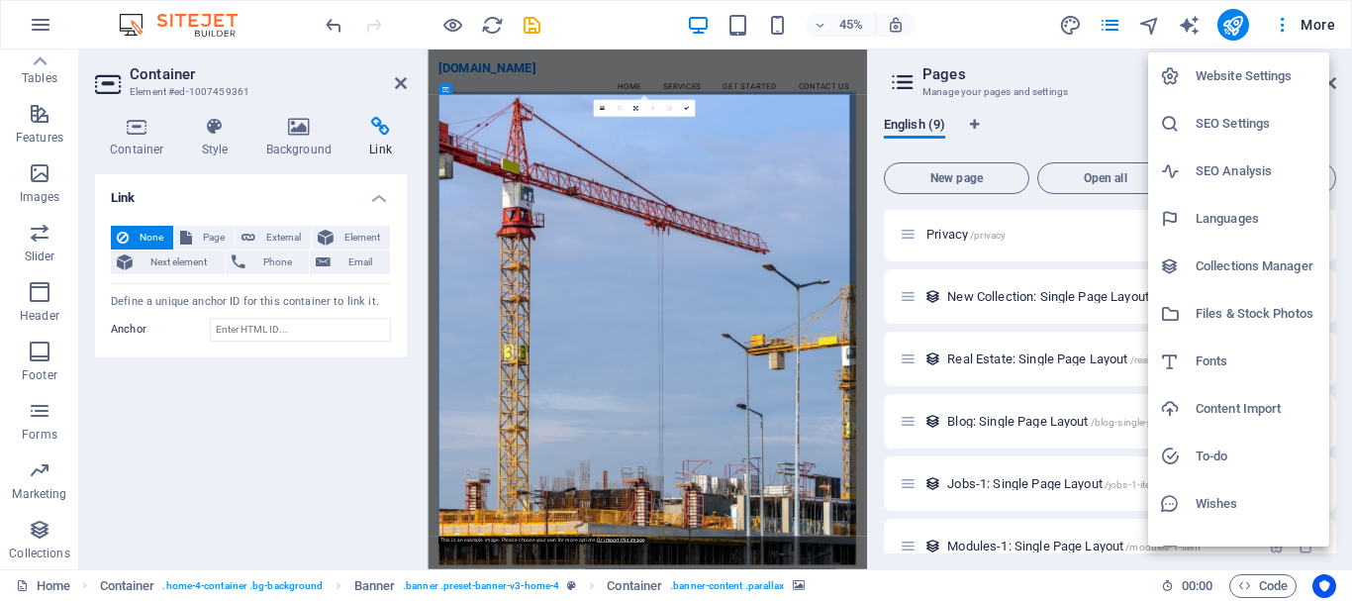
click at [1256, 80] on h6 "Website Settings" at bounding box center [1257, 76] width 122 height 24
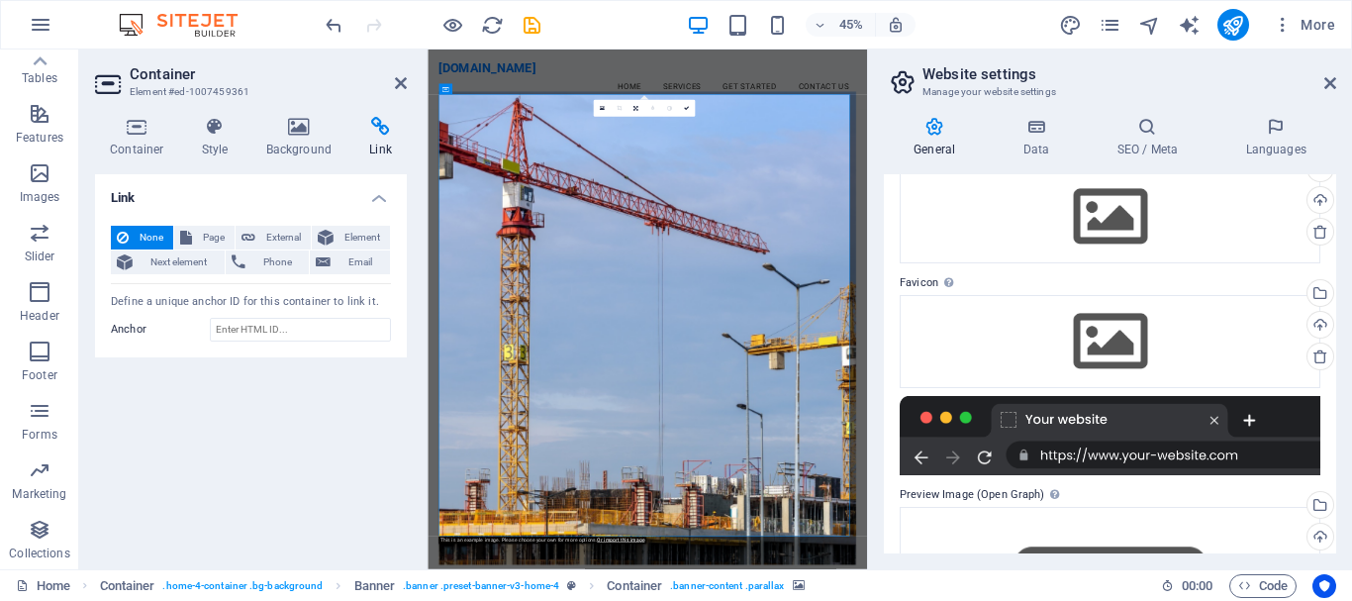
scroll to position [198, 0]
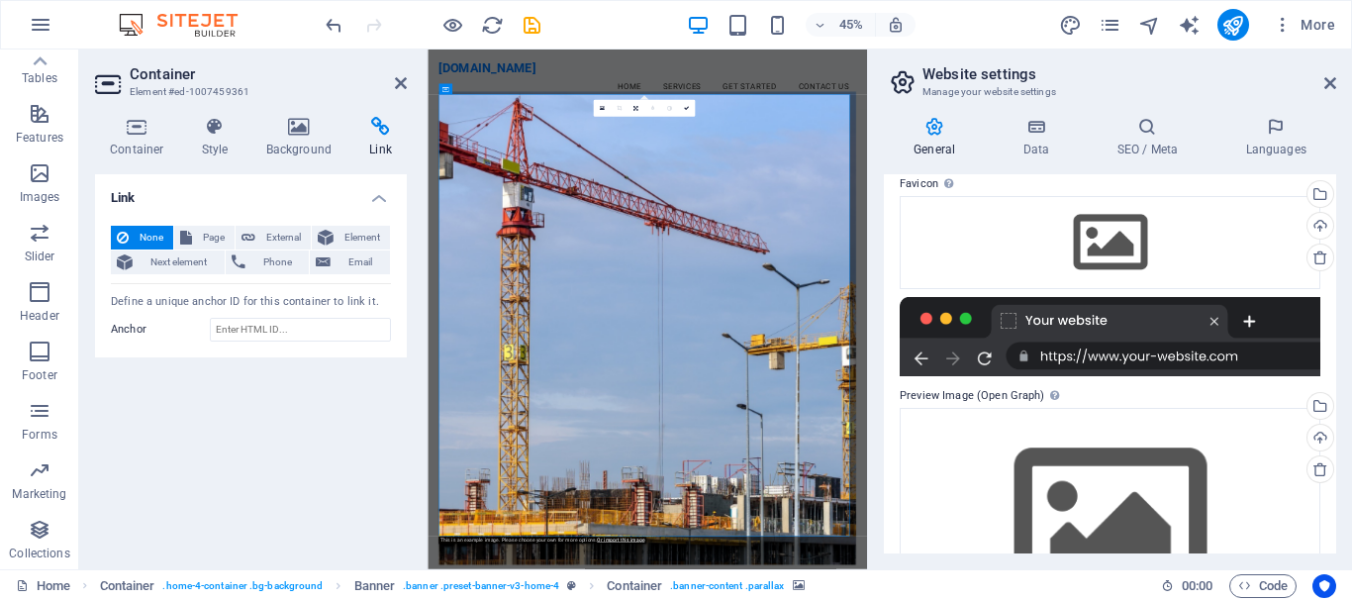
click at [1130, 361] on div at bounding box center [1110, 336] width 421 height 79
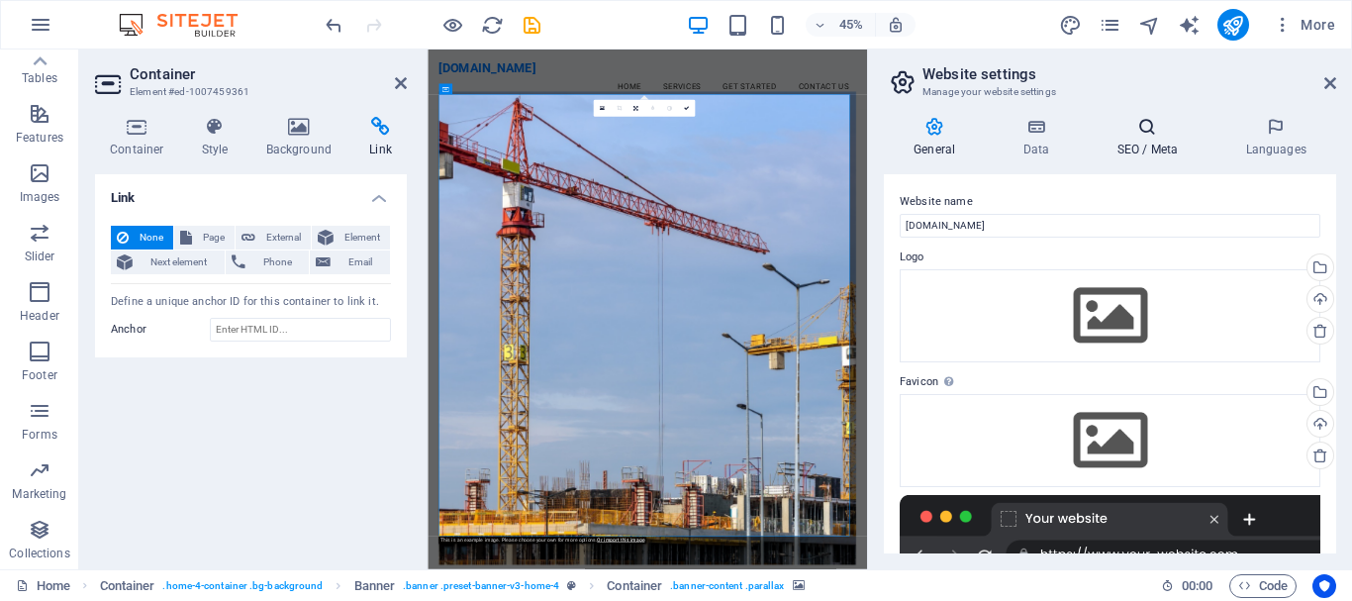
click at [1130, 144] on h4 "SEO / Meta" at bounding box center [1151, 138] width 129 height 42
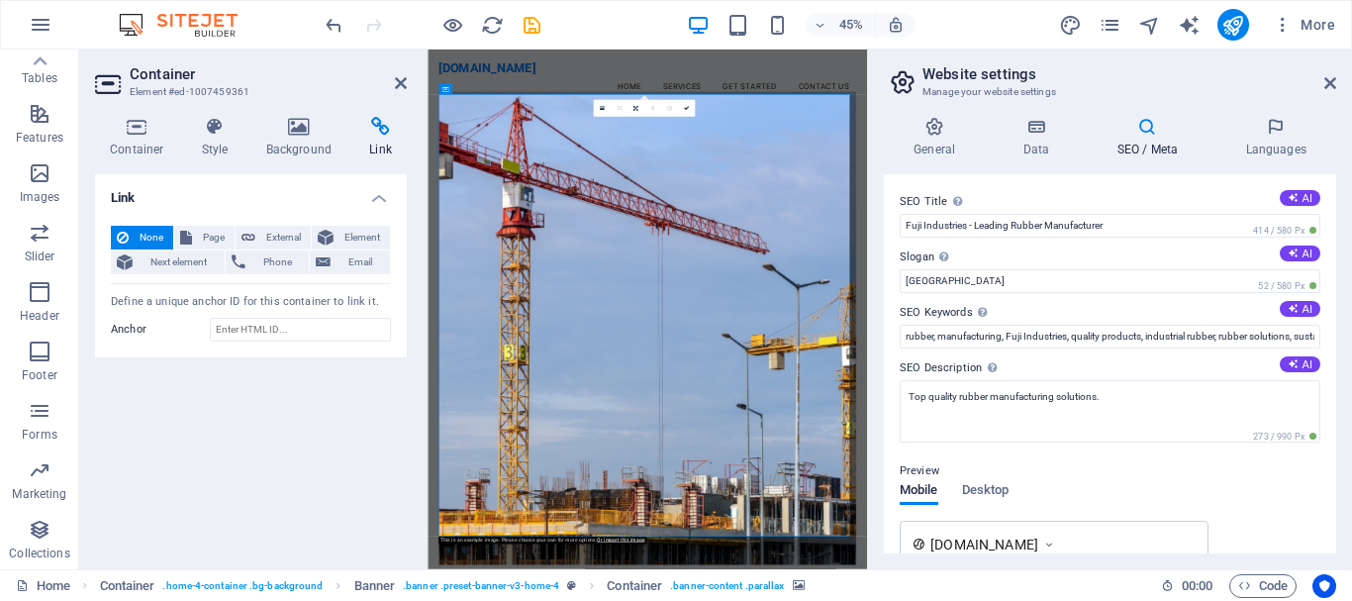
scroll to position [198, 0]
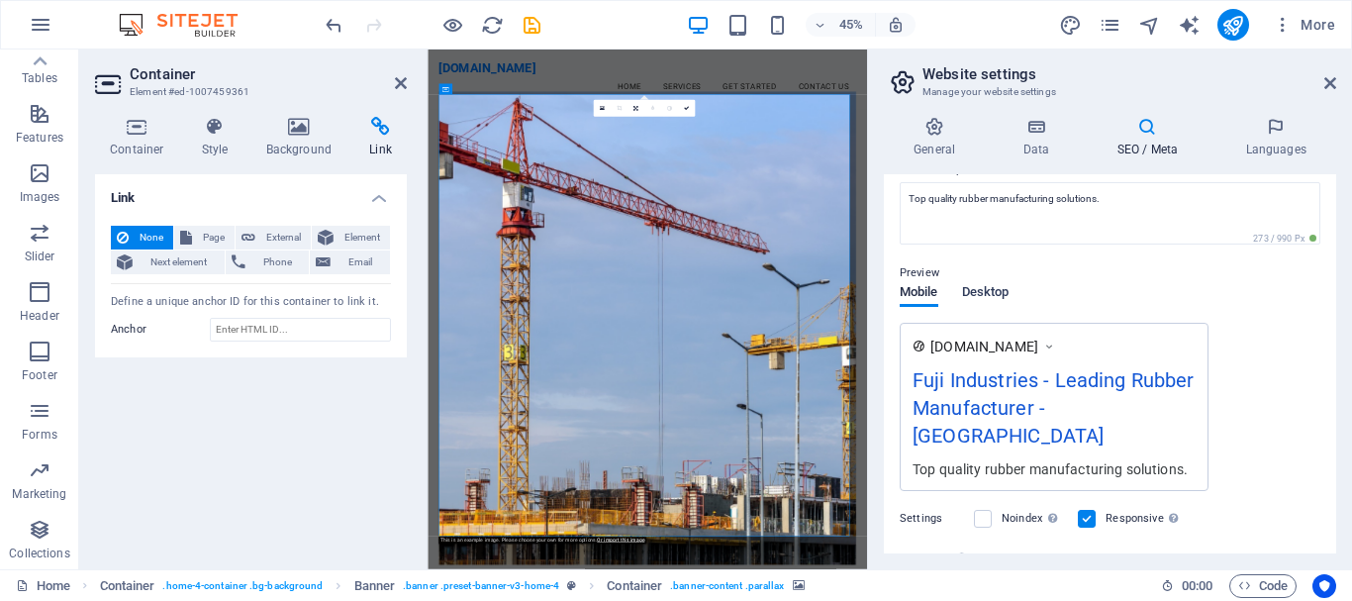
click at [984, 288] on span "Desktop" at bounding box center [986, 294] width 48 height 28
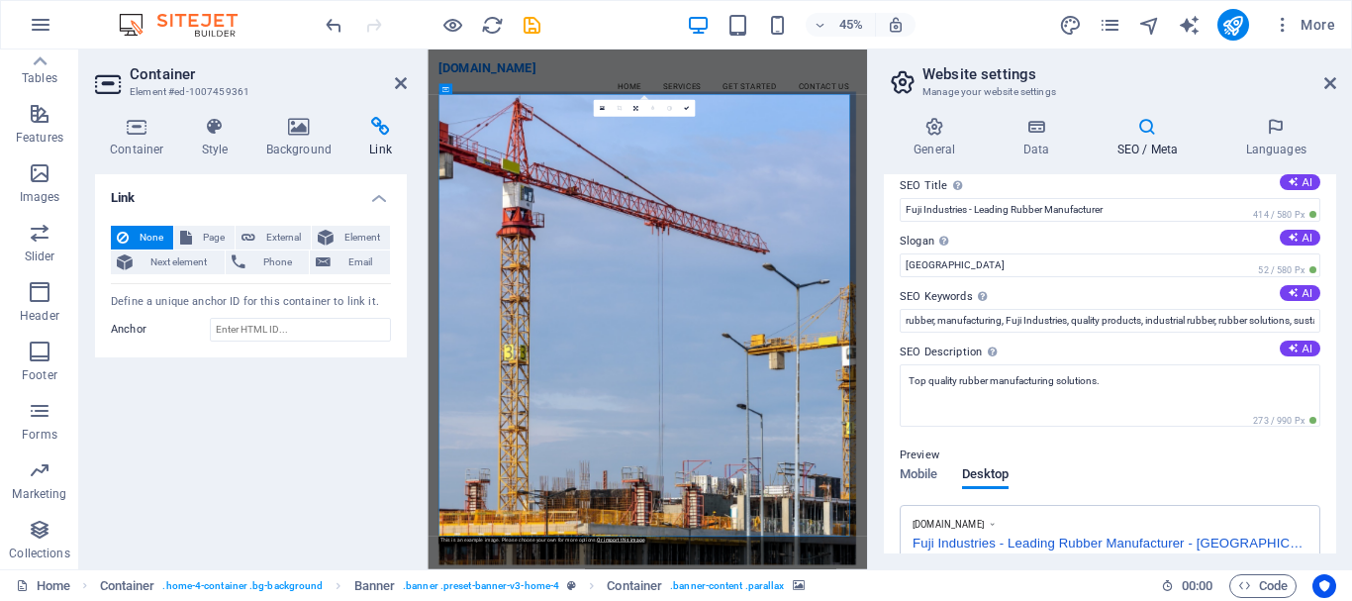
scroll to position [0, 0]
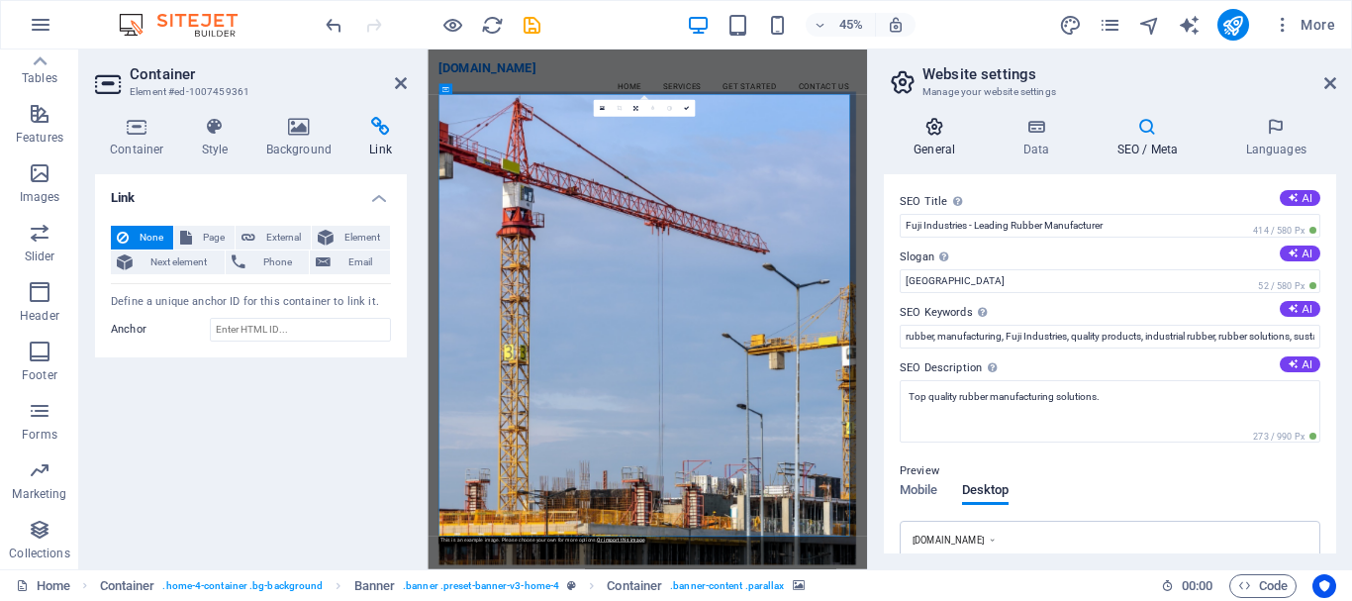
click at [933, 131] on icon at bounding box center [934, 127] width 101 height 20
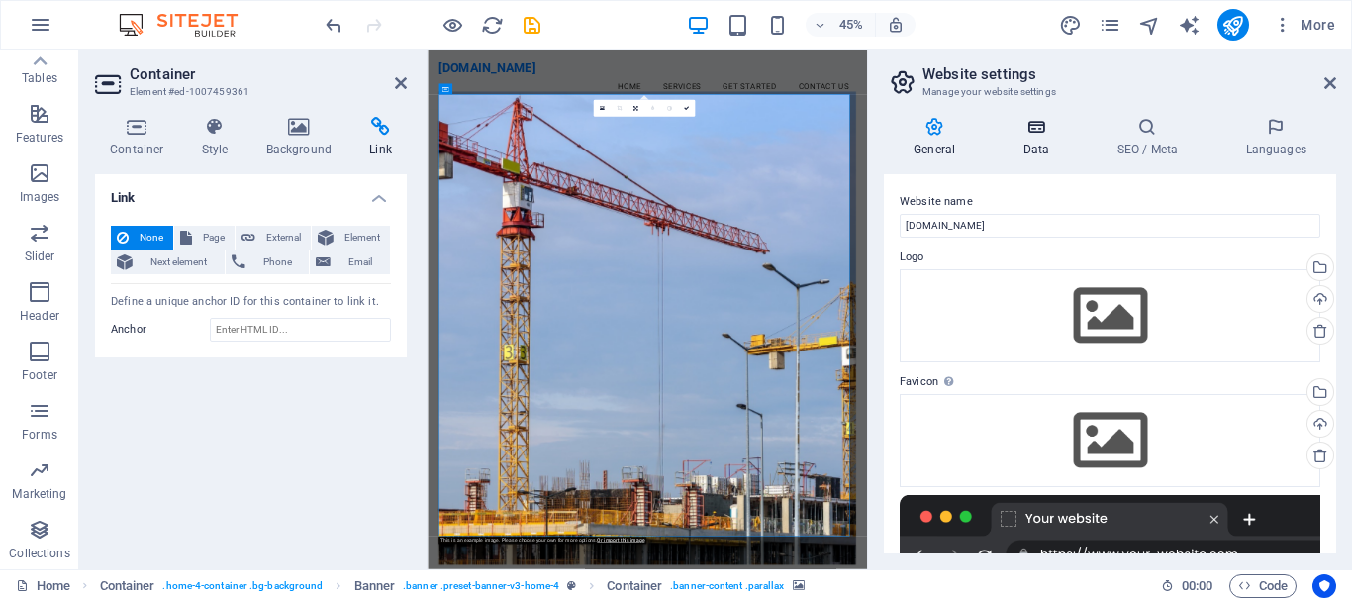
click at [1032, 135] on icon at bounding box center [1036, 127] width 86 height 20
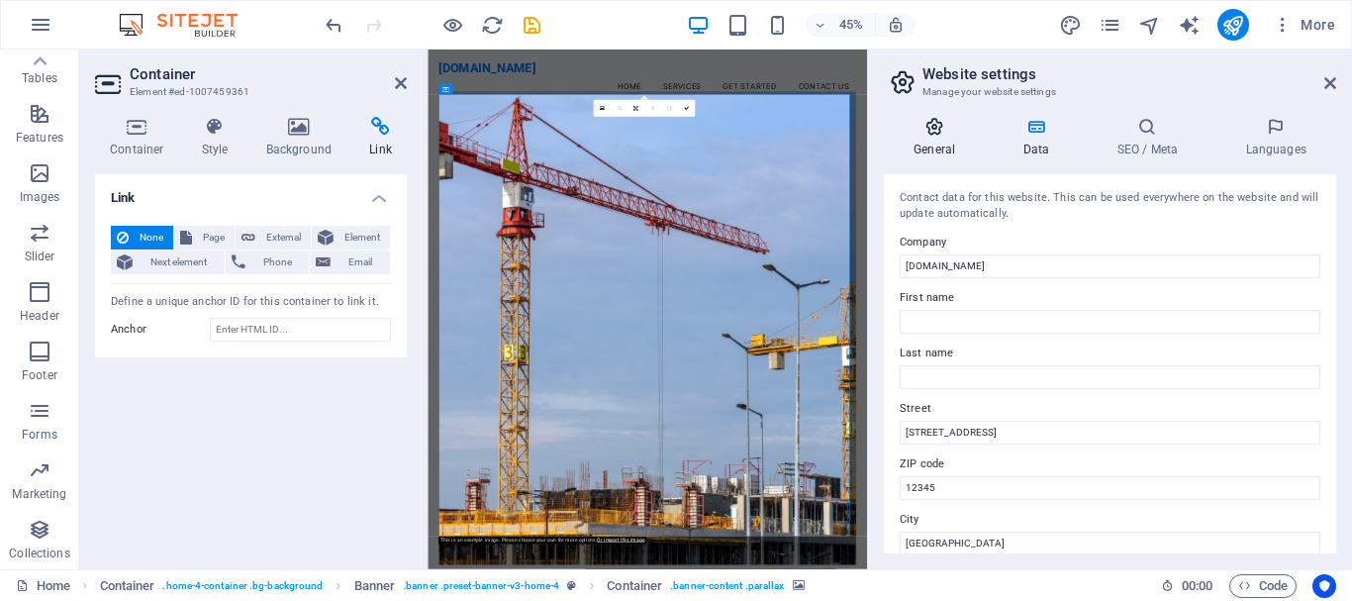
click at [937, 136] on icon at bounding box center [934, 127] width 101 height 20
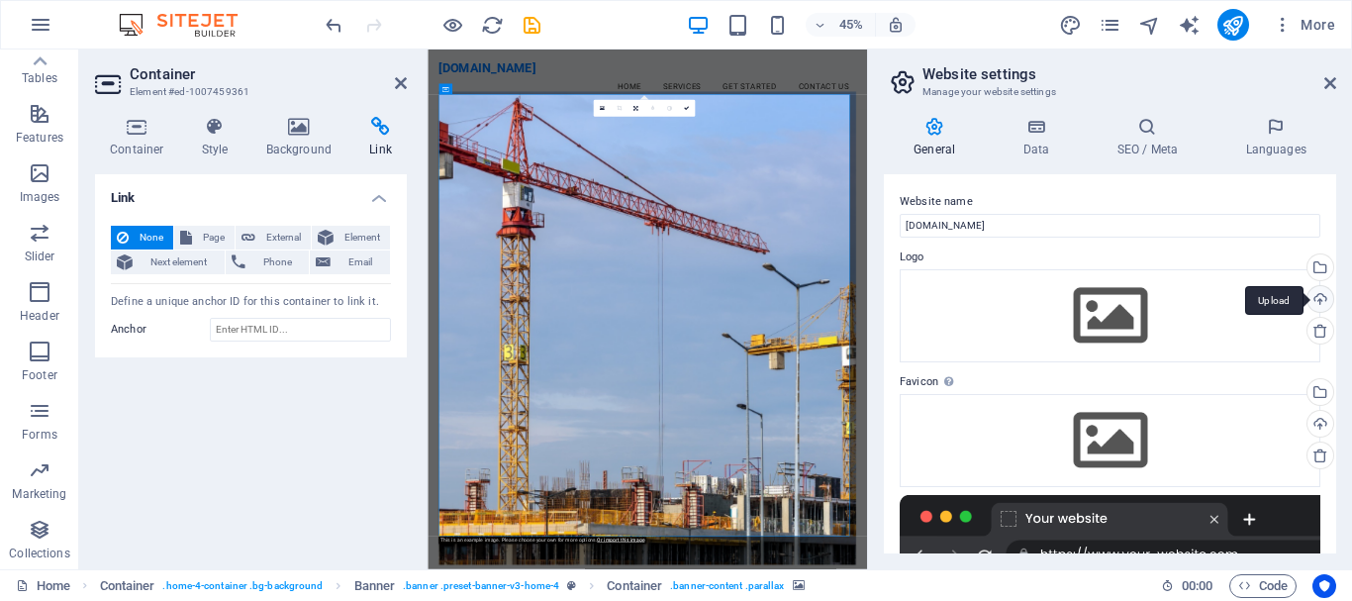
click at [1314, 301] on div "Upload" at bounding box center [1319, 301] width 30 height 30
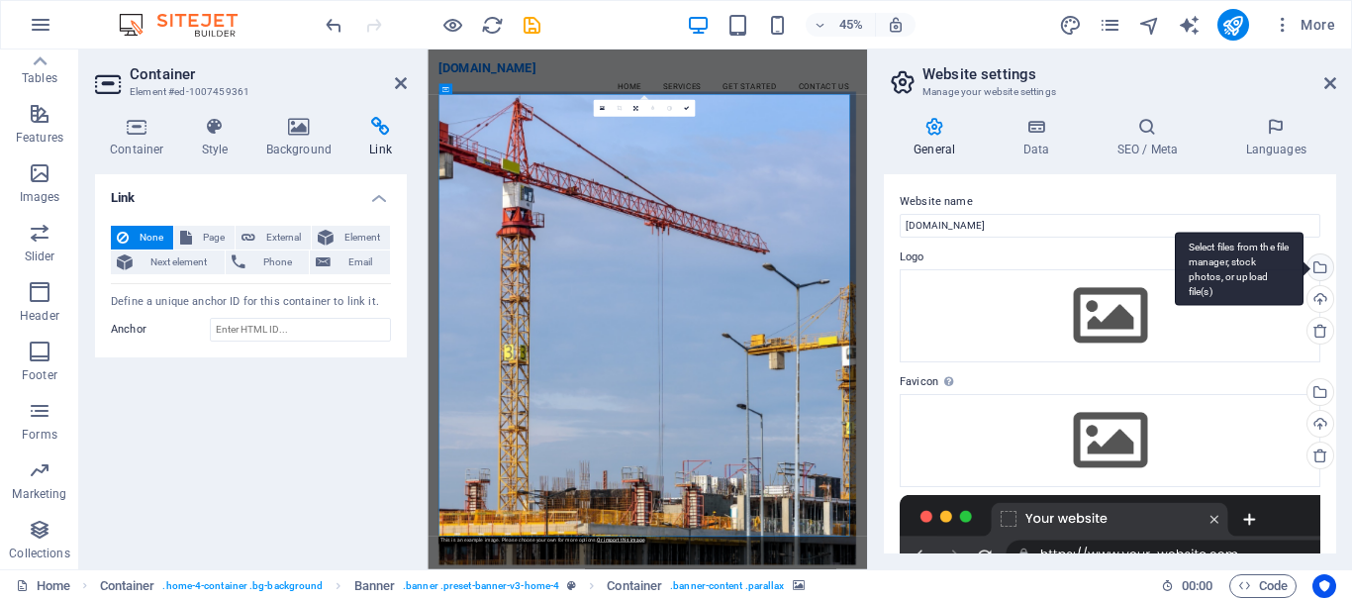
click at [1324, 268] on div "Select files from the file manager, stock photos, or upload file(s)" at bounding box center [1319, 269] width 30 height 30
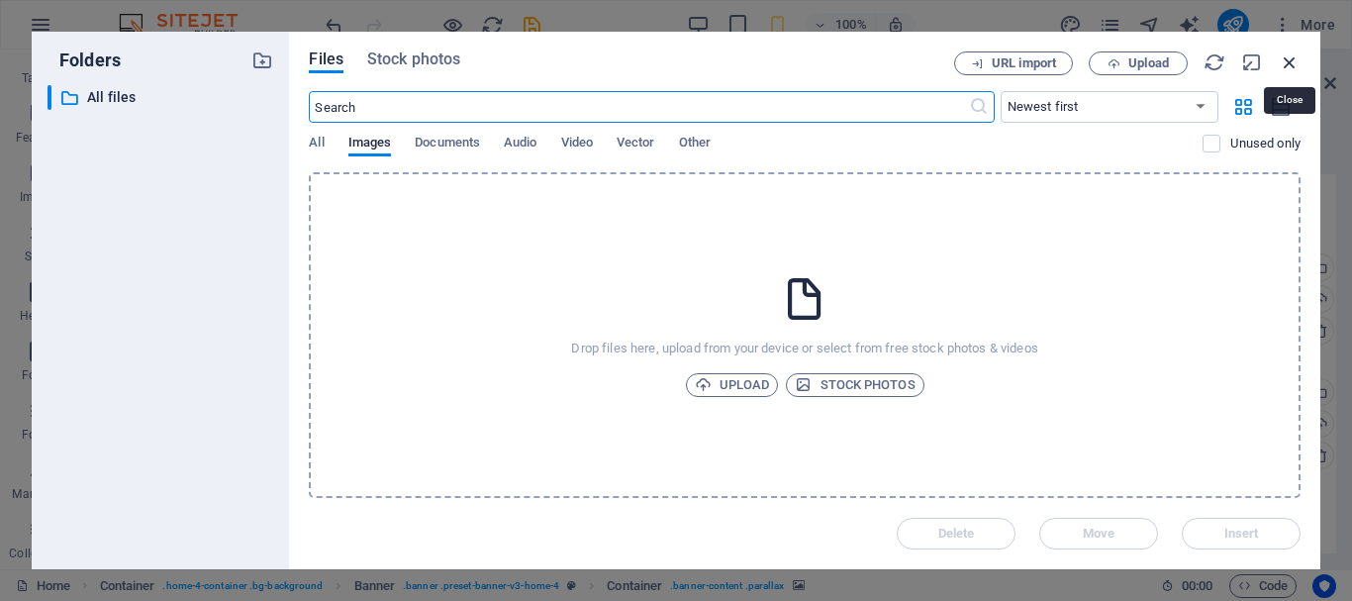
click at [1284, 59] on icon "button" at bounding box center [1290, 62] width 22 height 22
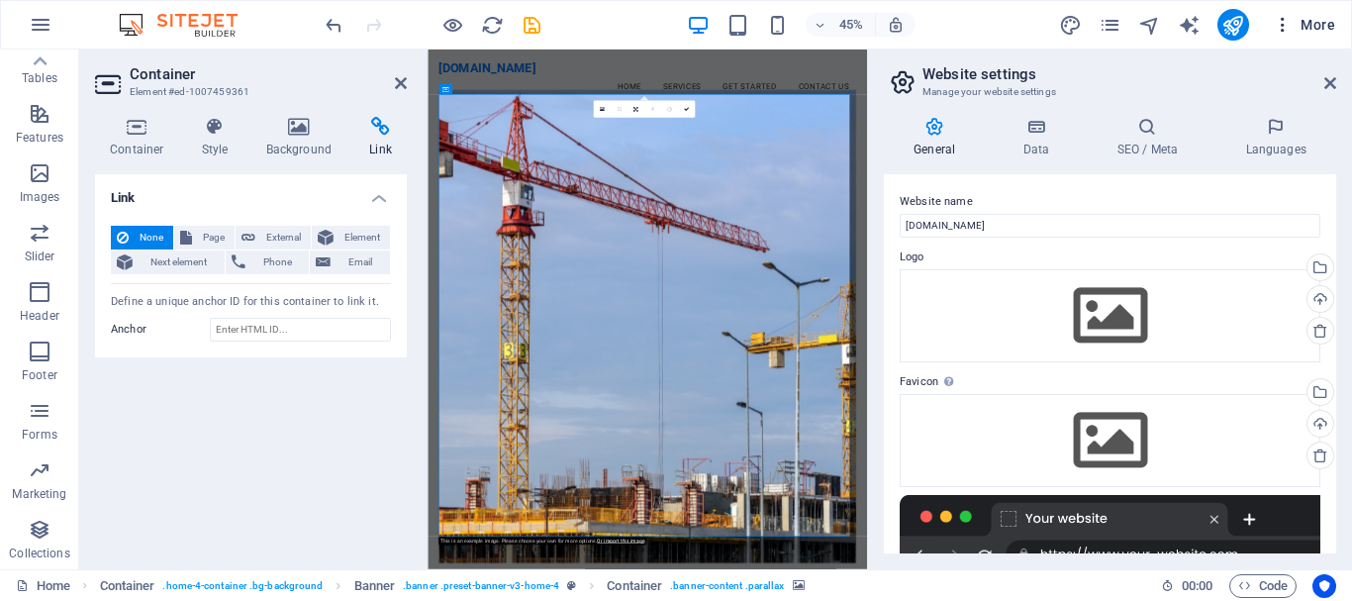
click at [1280, 19] on icon "button" at bounding box center [1283, 25] width 20 height 20
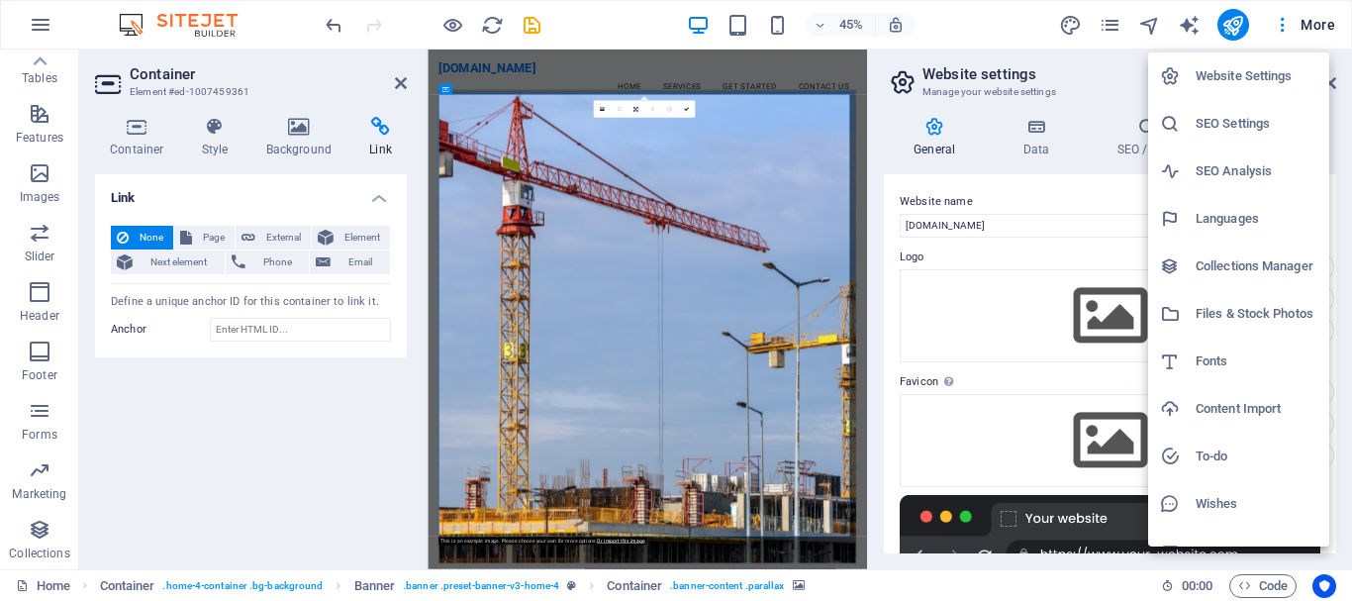
click at [1241, 261] on h6 "Collections Manager" at bounding box center [1257, 266] width 122 height 24
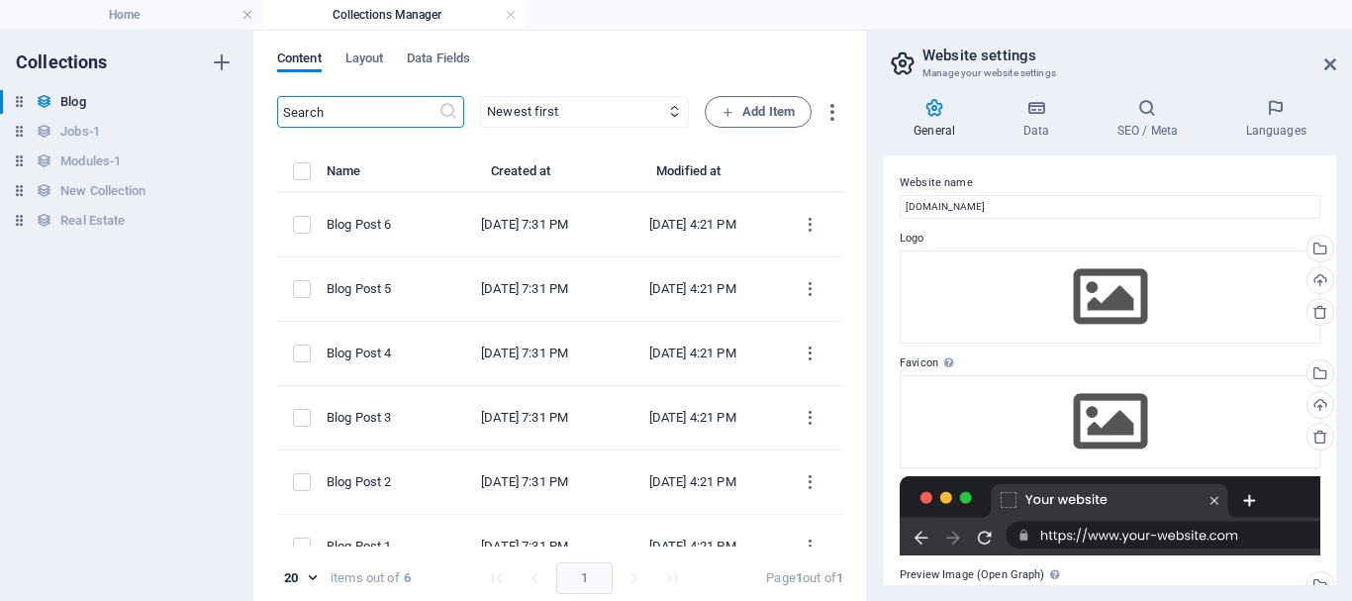
scroll to position [56, 0]
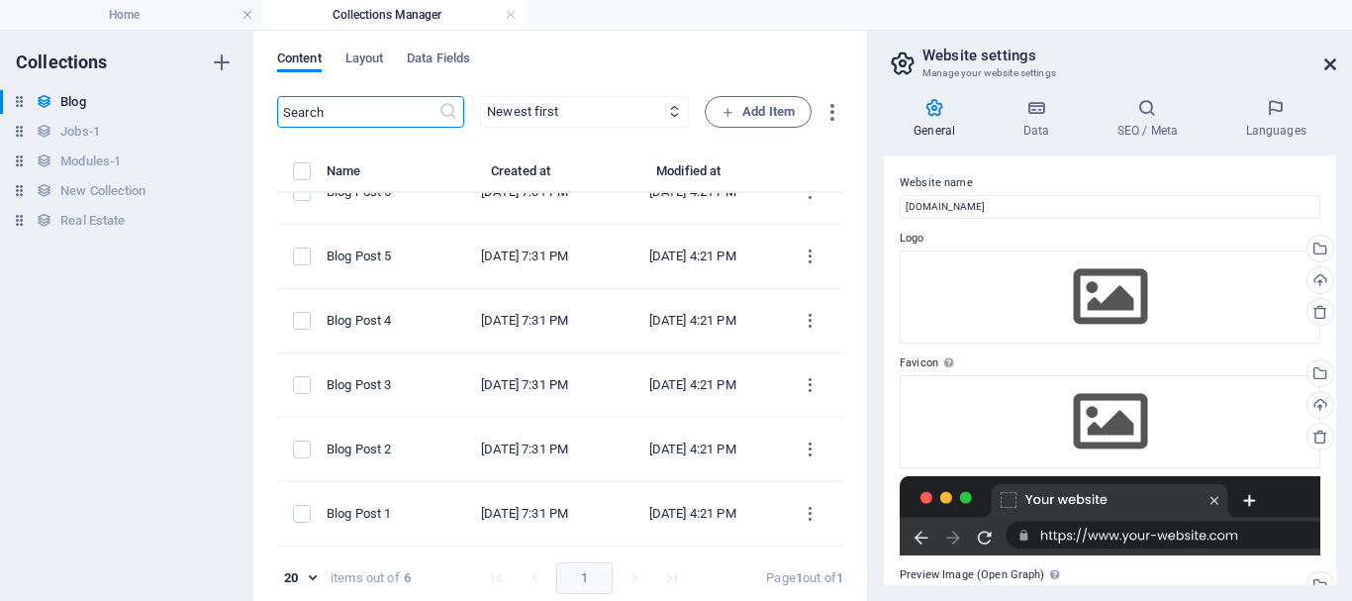
click at [1330, 61] on icon at bounding box center [1331, 64] width 12 height 16
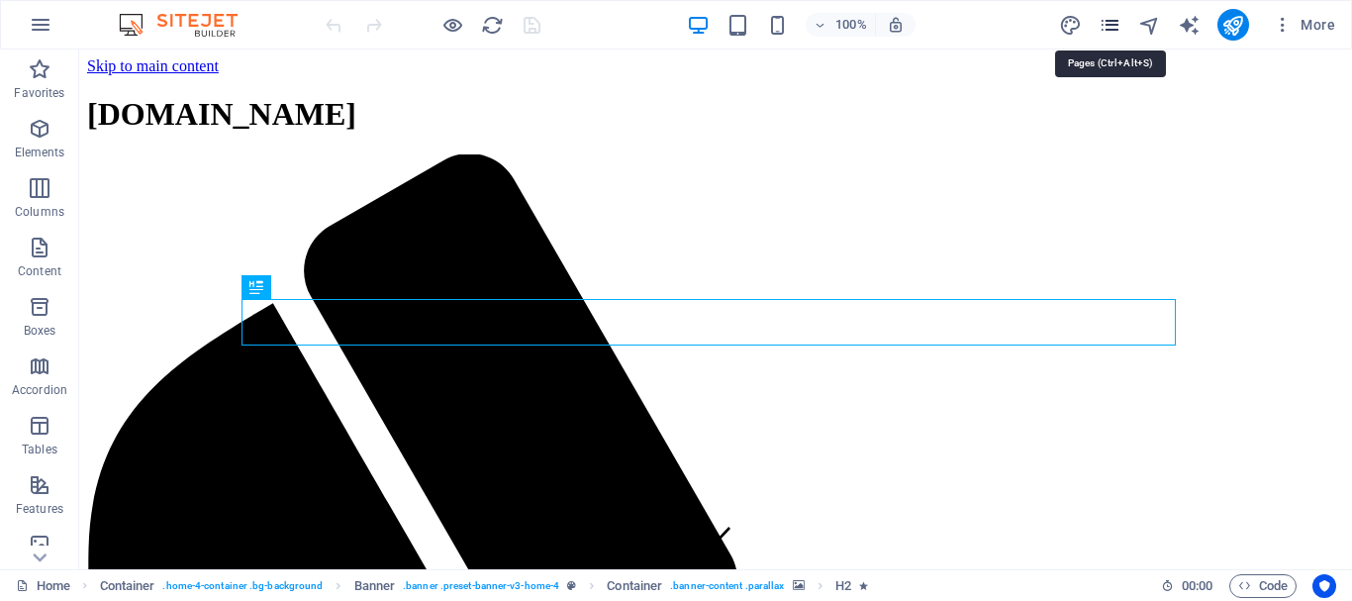
click at [1112, 29] on icon "pages" at bounding box center [1110, 25] width 23 height 23
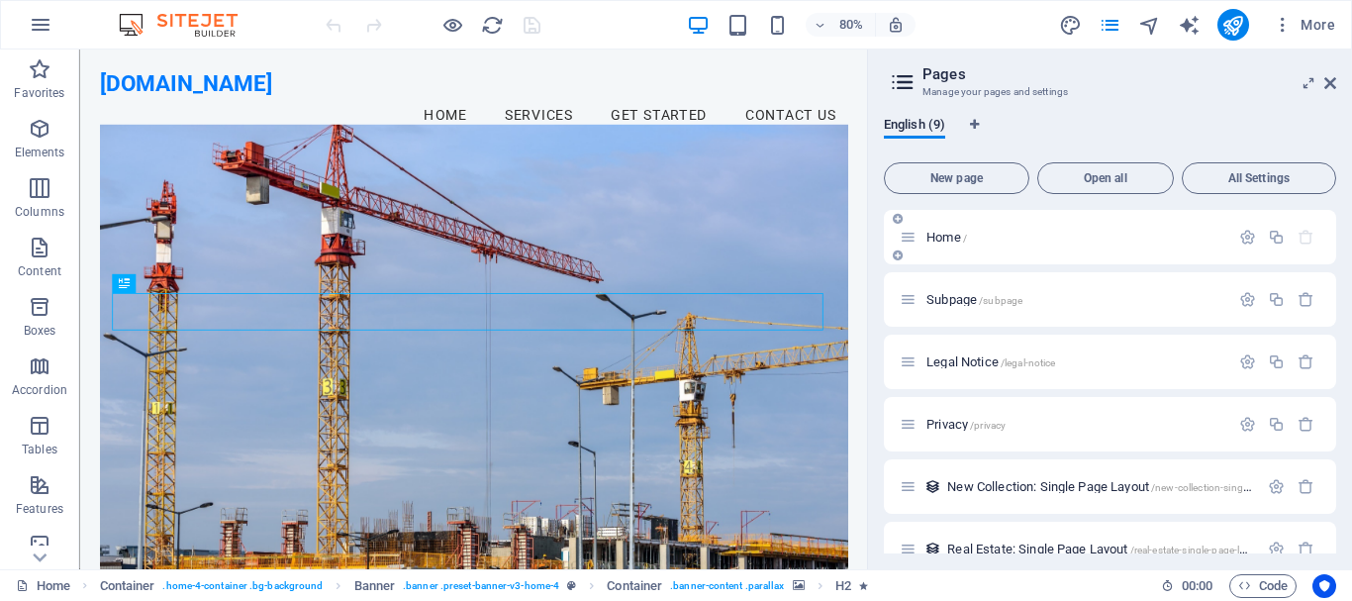
click at [915, 243] on icon at bounding box center [908, 237] width 17 height 17
click at [1245, 235] on icon "button" at bounding box center [1248, 237] width 17 height 17
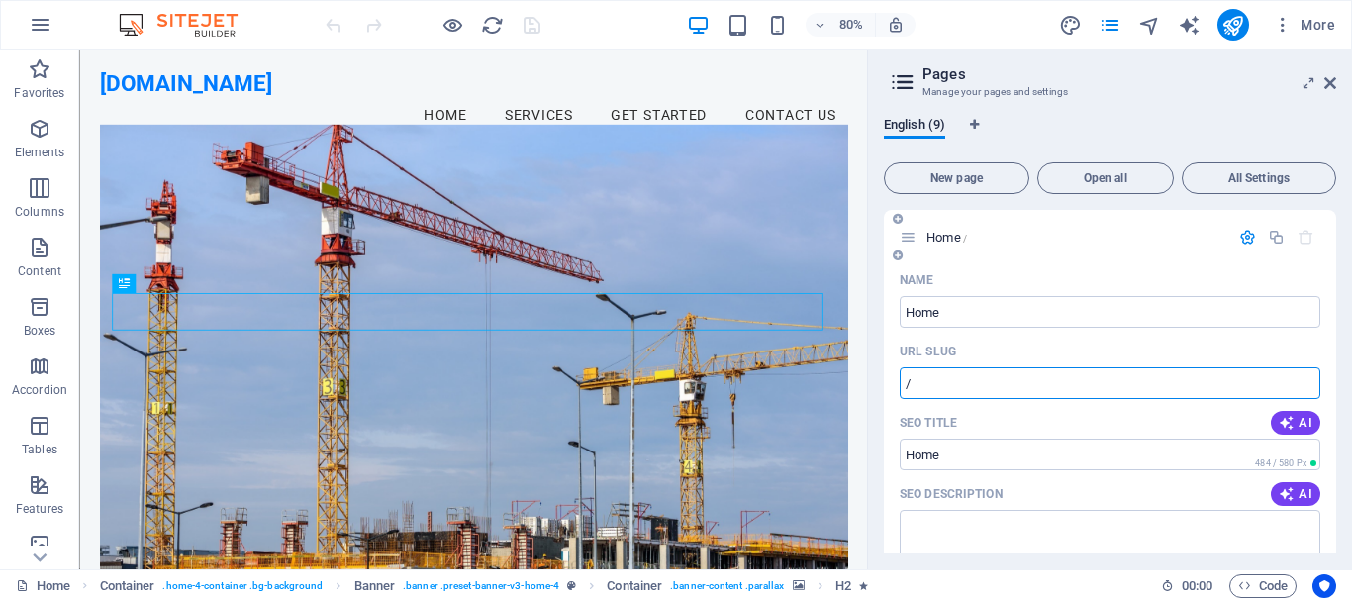
click at [967, 385] on input "/" at bounding box center [1110, 383] width 421 height 32
click at [1076, 390] on input "/" at bounding box center [1110, 383] width 421 height 32
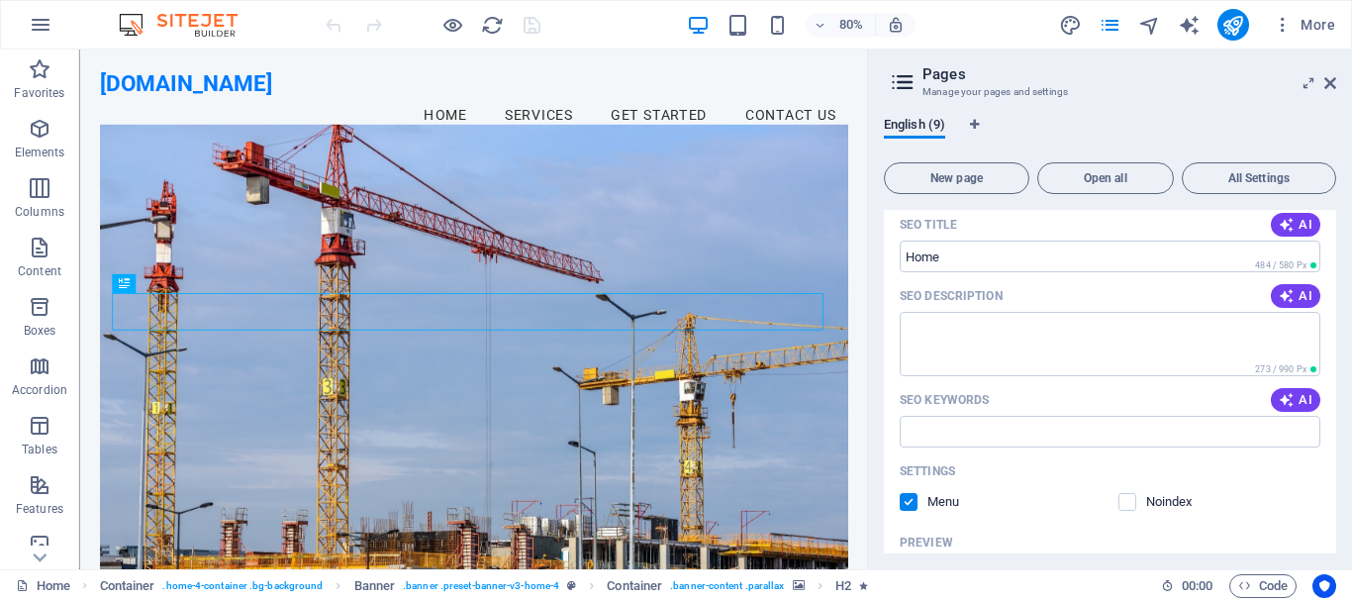
scroll to position [99, 0]
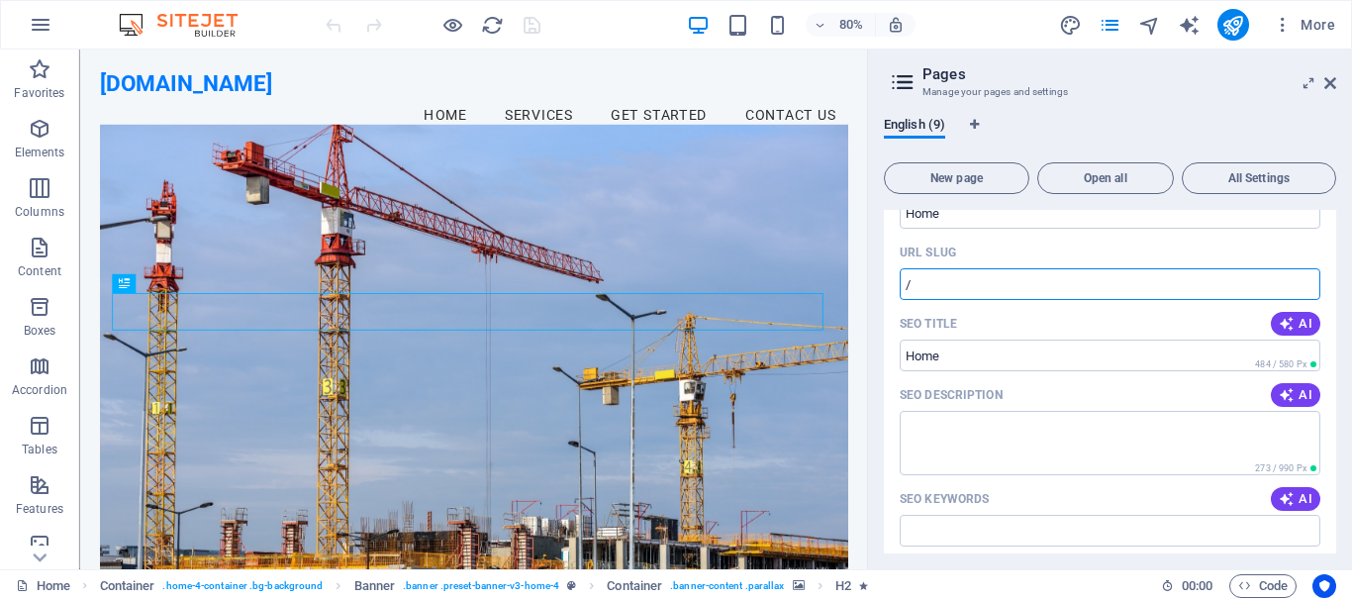
click at [953, 289] on input "/" at bounding box center [1110, 284] width 421 height 32
type input "/"
click at [952, 287] on input "/" at bounding box center [1110, 284] width 421 height 32
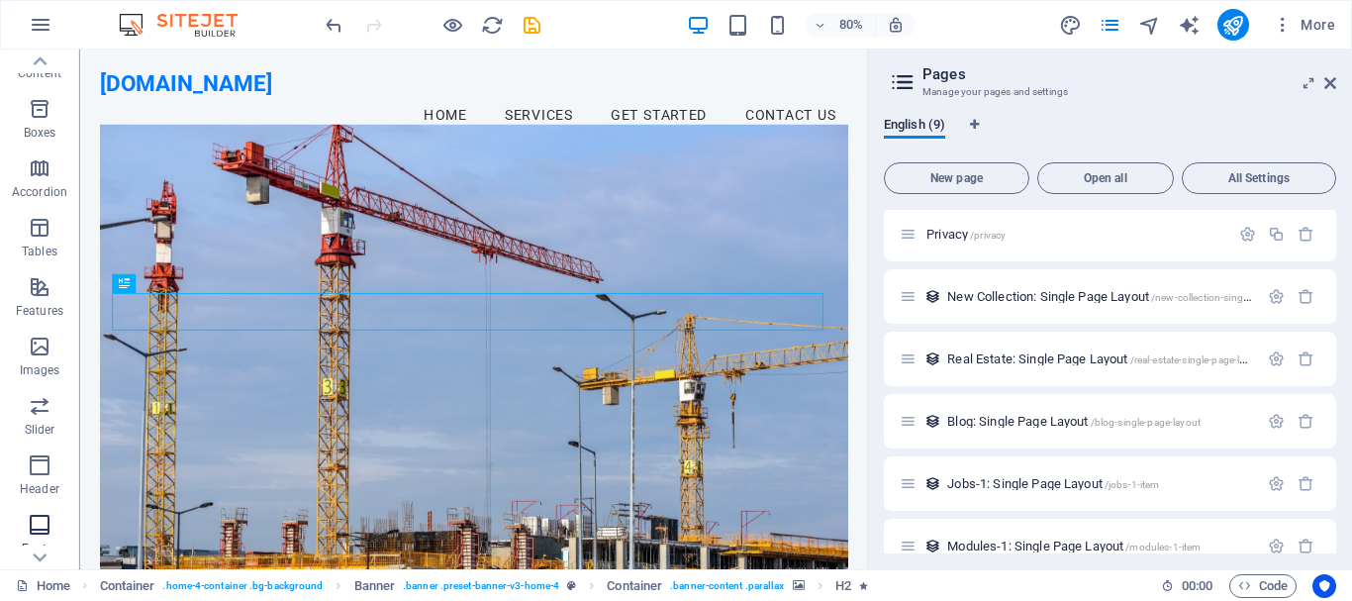
scroll to position [371, 0]
click at [39, 539] on icon "button" at bounding box center [40, 530] width 24 height 24
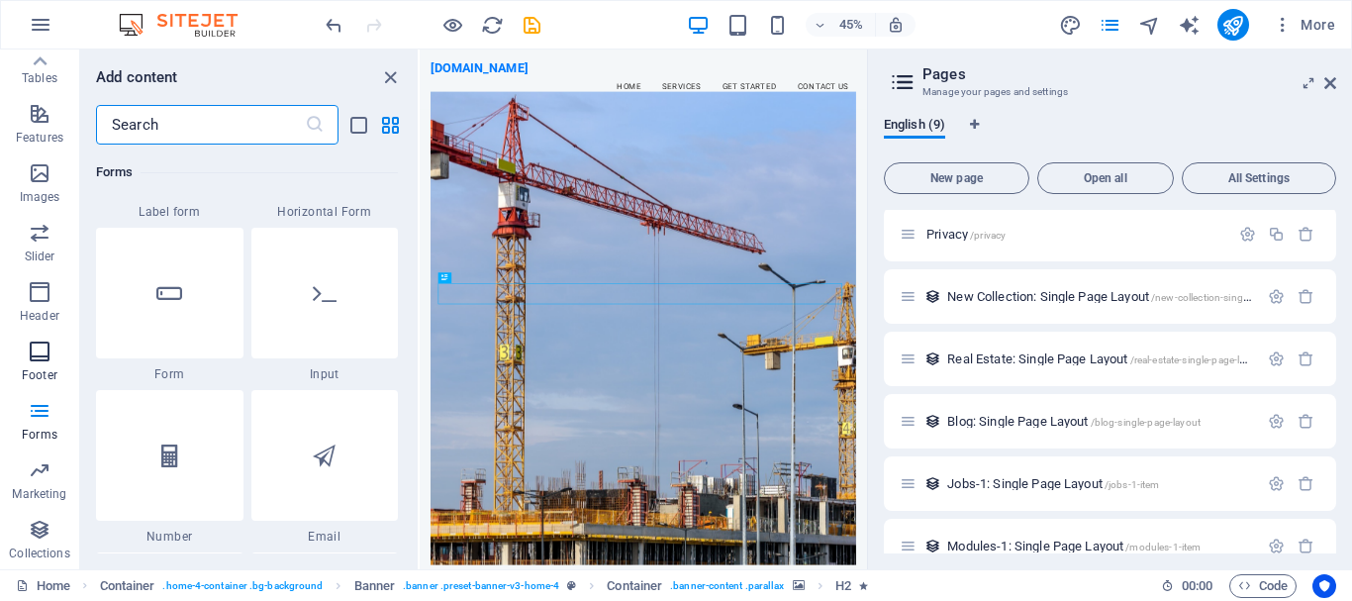
scroll to position [173, 0]
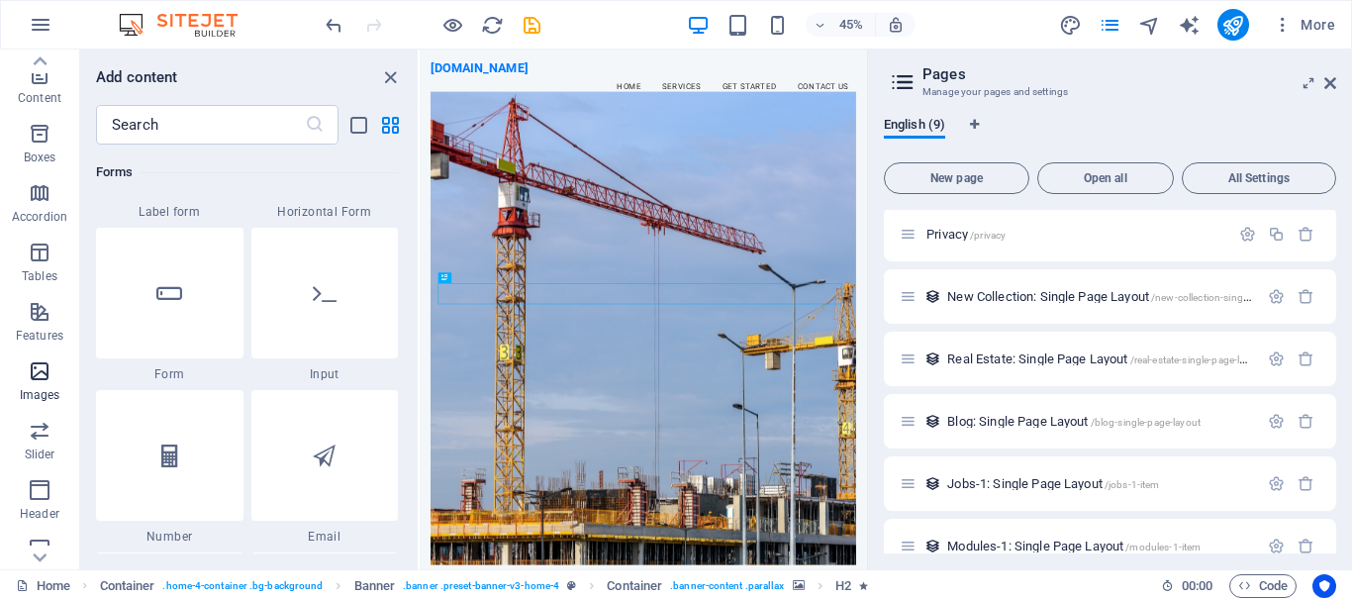
click at [44, 362] on icon "button" at bounding box center [40, 371] width 24 height 24
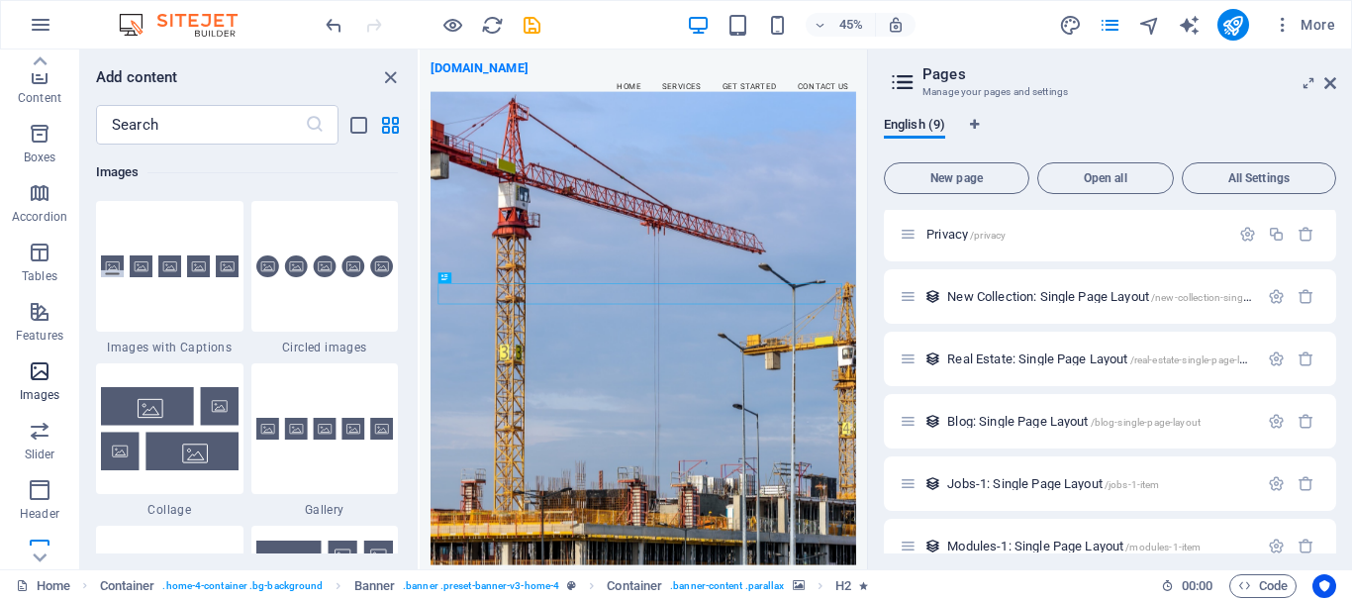
scroll to position [10039, 0]
click at [936, 177] on span "New page" at bounding box center [957, 178] width 128 height 12
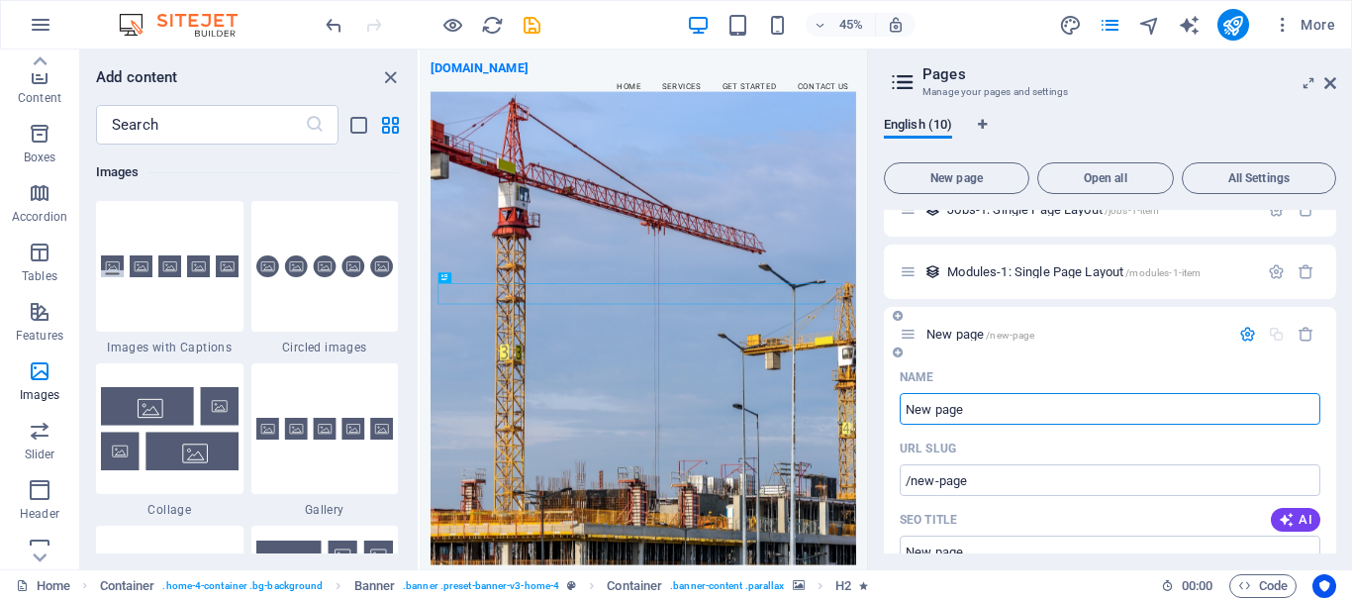
scroll to position [1356, 0]
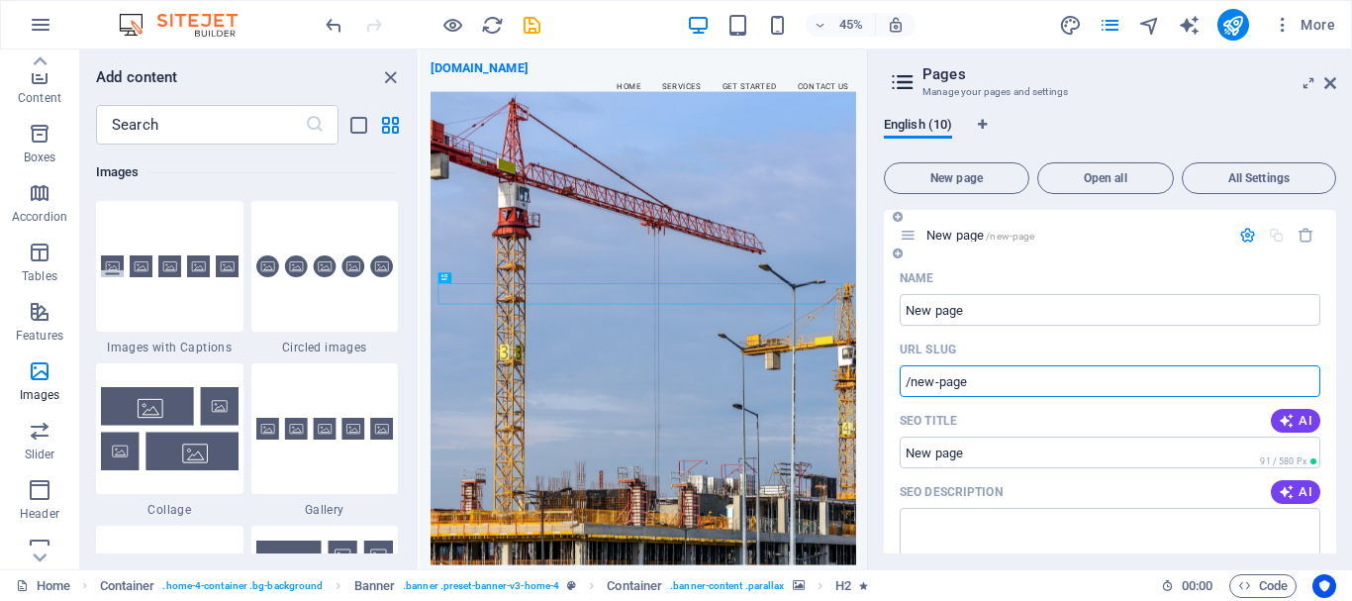
click at [988, 365] on input "/new-page" at bounding box center [1110, 381] width 421 height 32
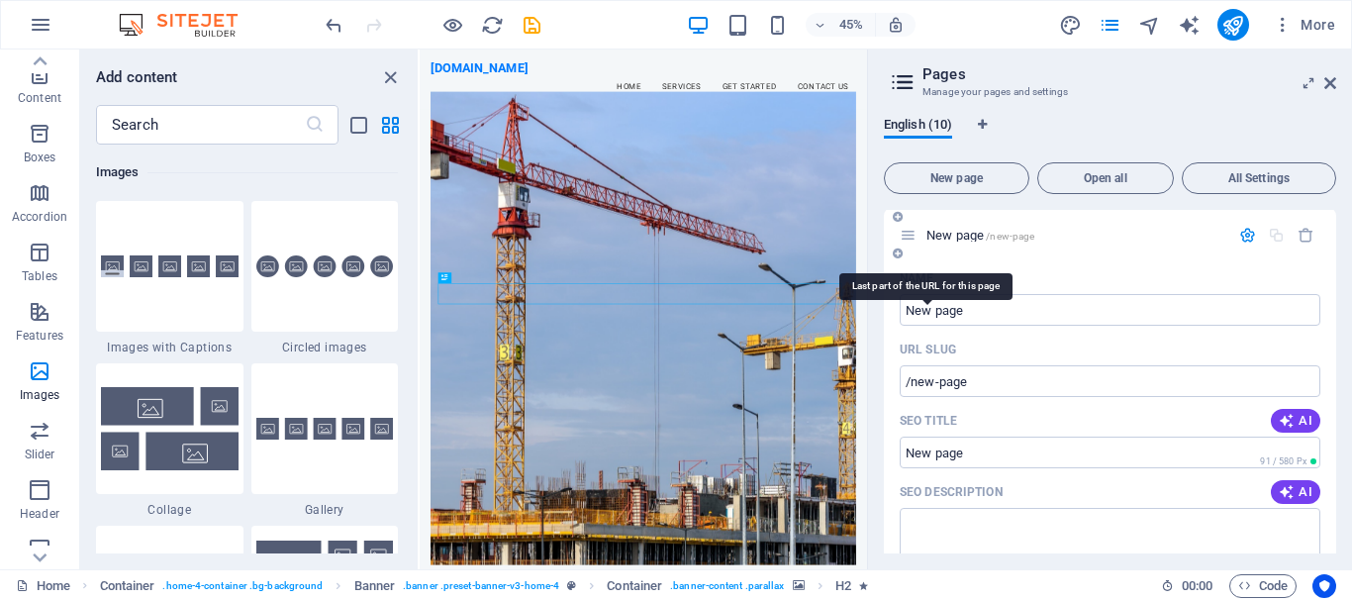
click at [939, 342] on p "URL SLUG" at bounding box center [928, 350] width 56 height 16
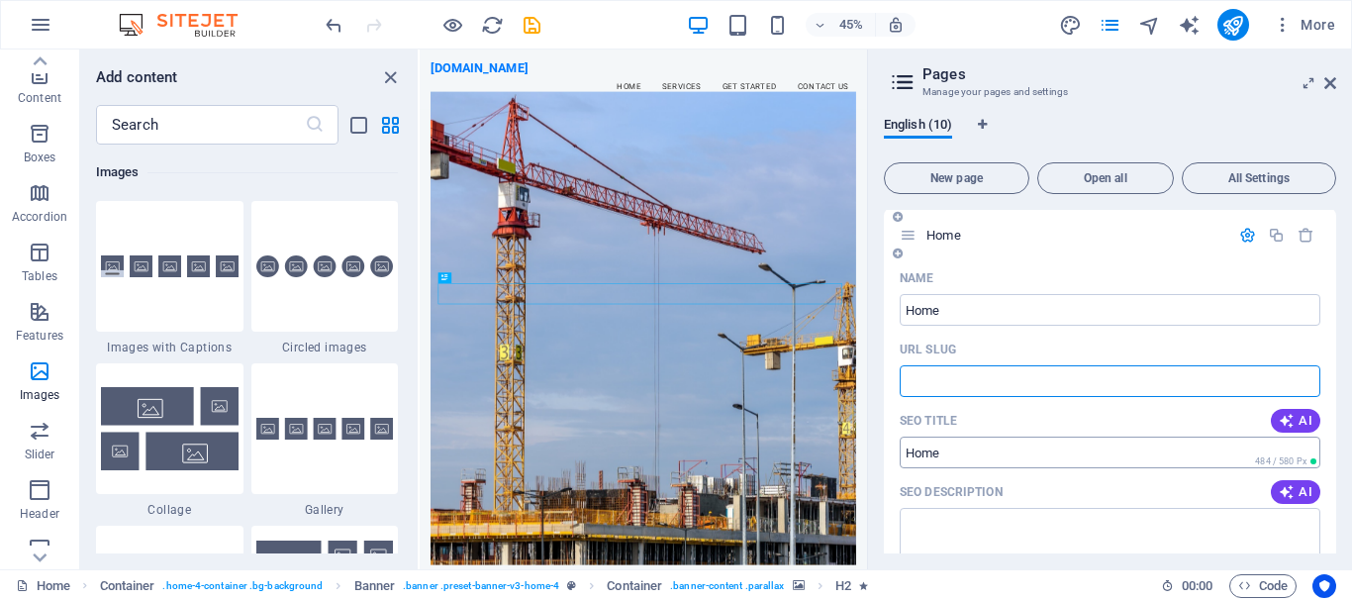
click at [947, 456] on input "SEO Title" at bounding box center [1110, 453] width 421 height 32
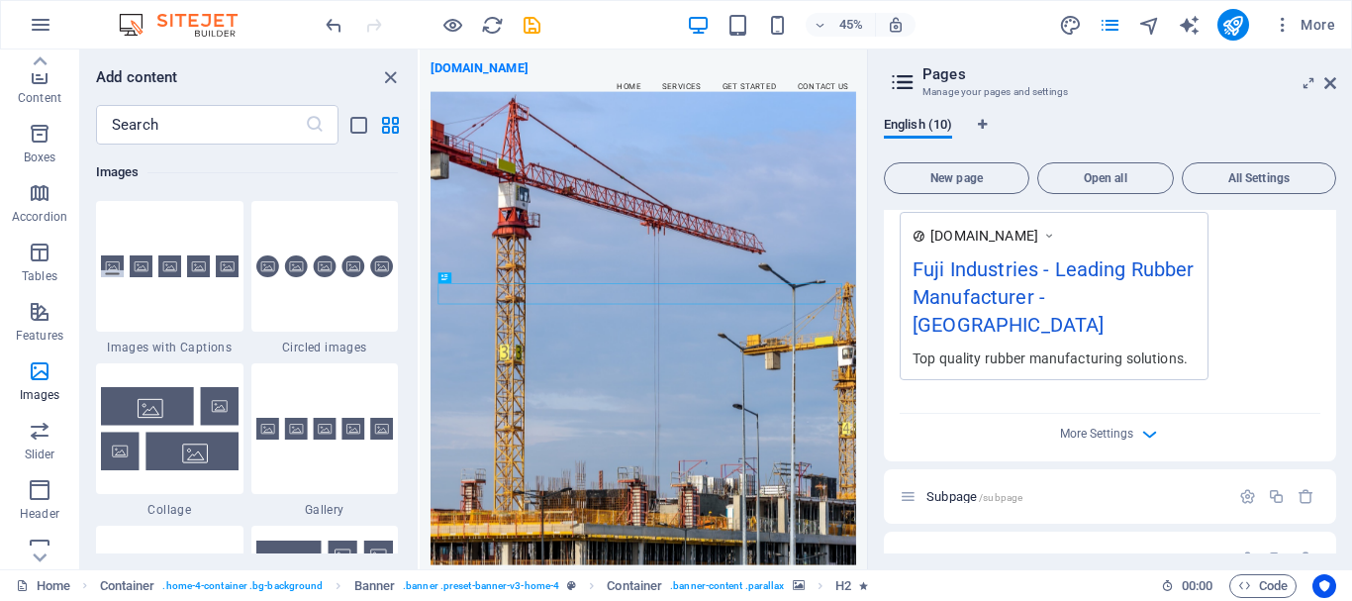
scroll to position [695, 0]
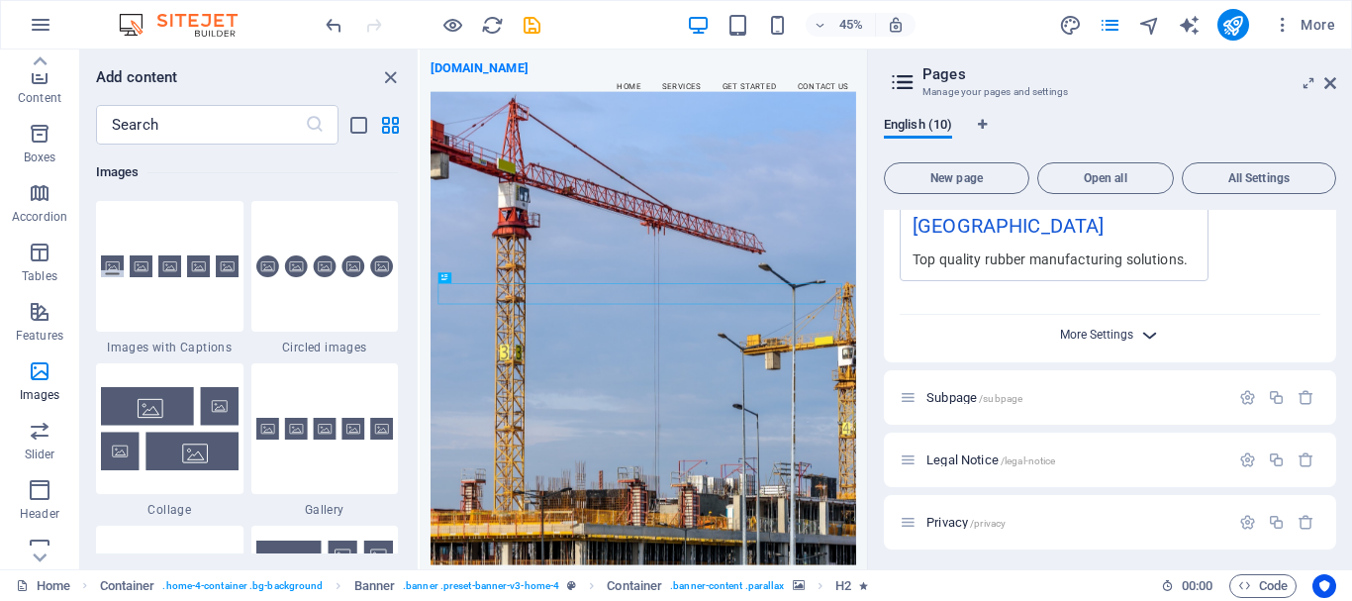
click at [1129, 328] on span "More Settings" at bounding box center [1096, 335] width 73 height 14
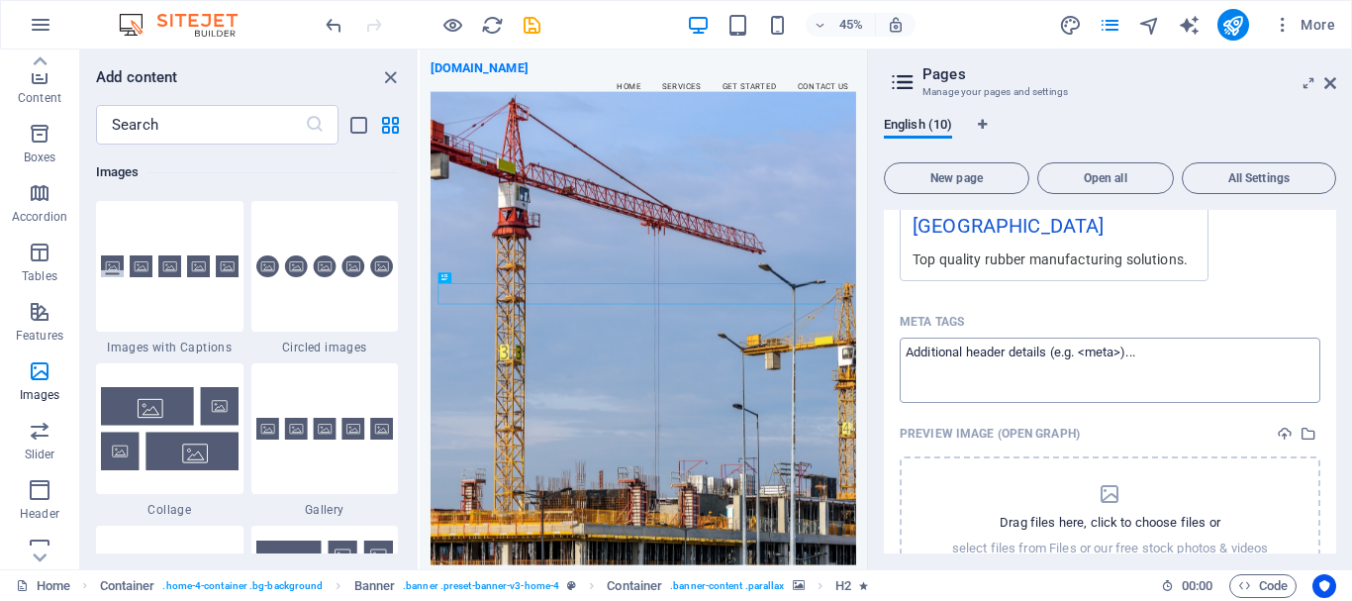
scroll to position [497, 0]
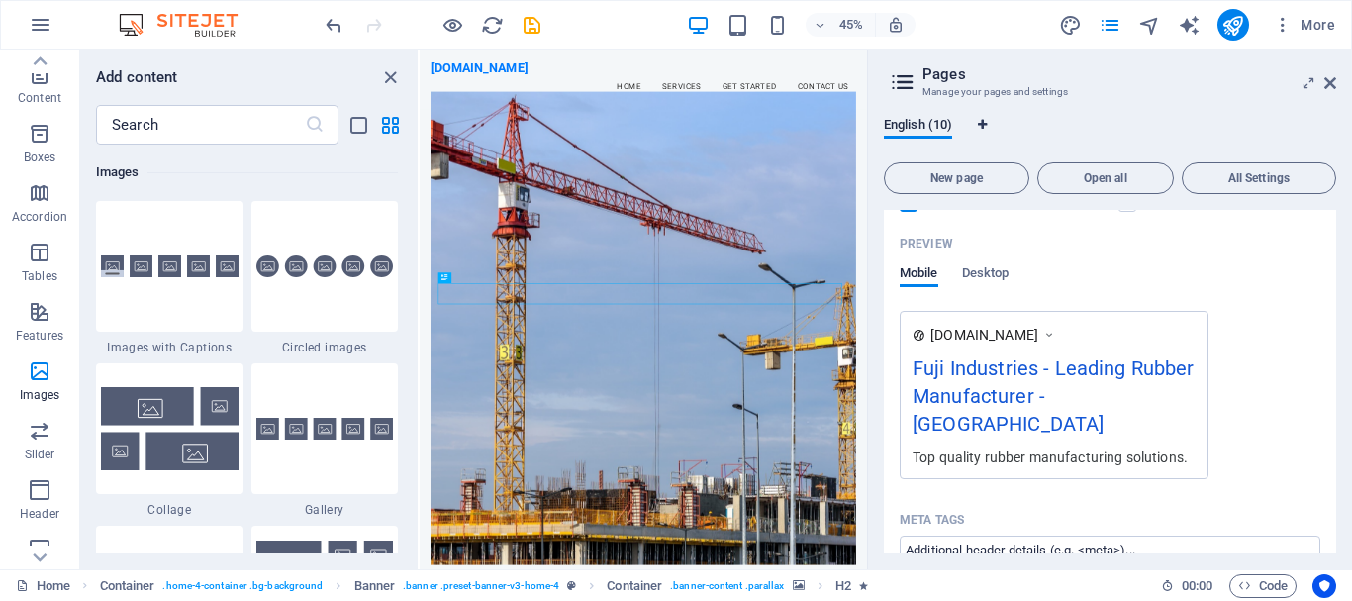
click at [982, 125] on icon "Language Tabs" at bounding box center [982, 125] width 9 height 12
select select "41"
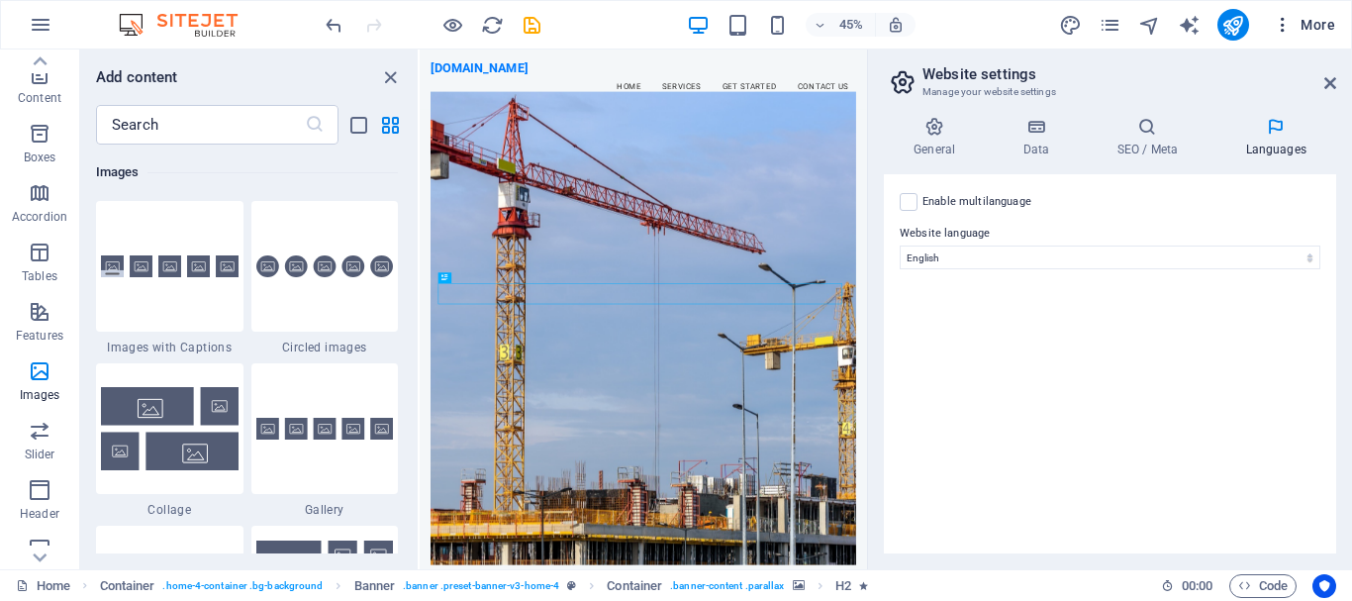
click at [1290, 27] on icon "button" at bounding box center [1283, 25] width 20 height 20
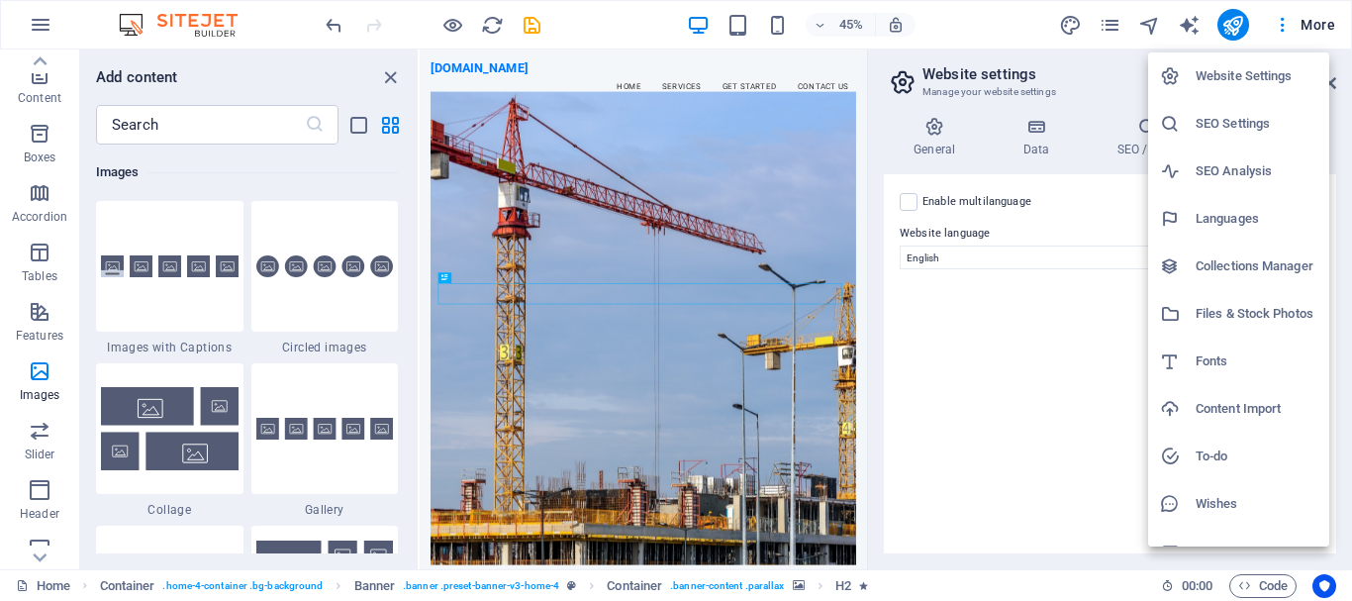
scroll to position [29, 0]
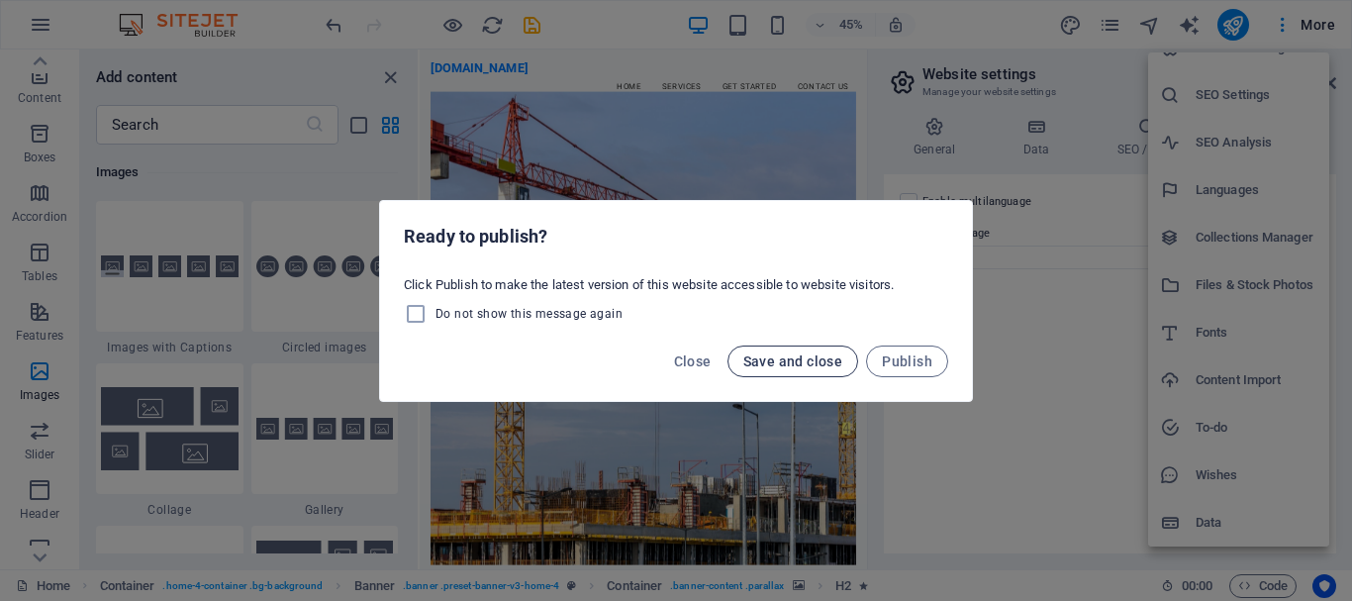
click at [795, 365] on span "Save and close" at bounding box center [794, 361] width 100 height 16
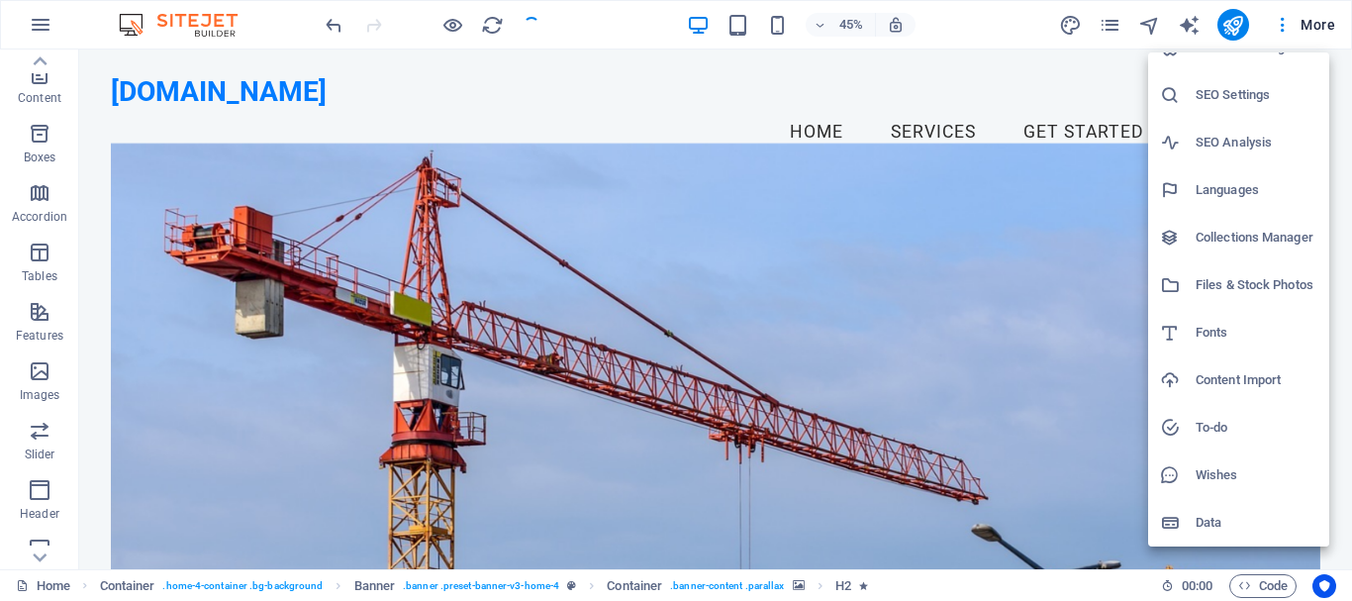
scroll to position [0, 0]
